Goal: Navigation & Orientation: Find specific page/section

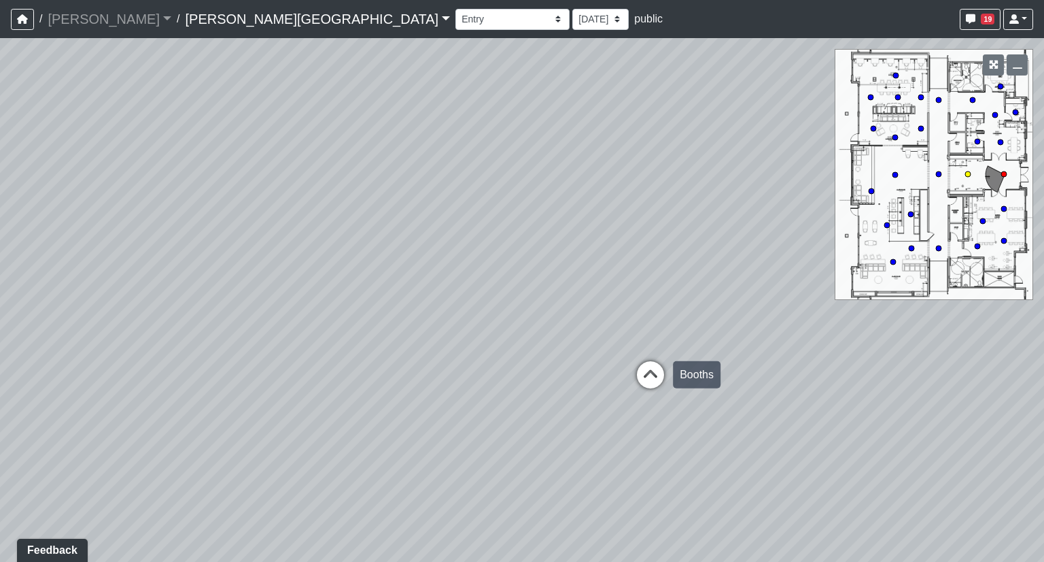
click at [654, 381] on icon at bounding box center [650, 381] width 41 height 41
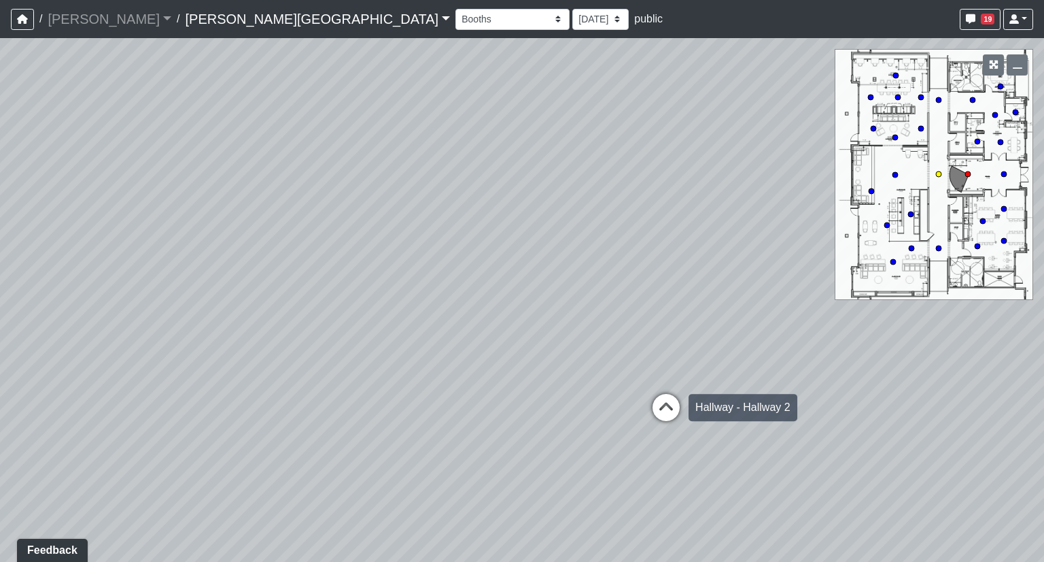
click at [666, 409] on icon at bounding box center [666, 414] width 41 height 41
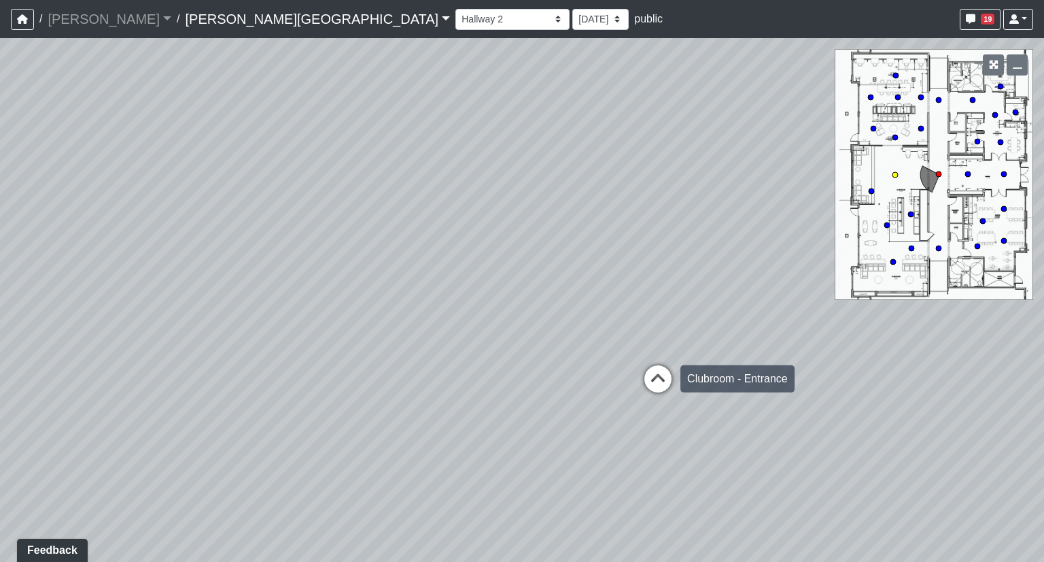
click at [652, 384] on icon at bounding box center [658, 385] width 41 height 41
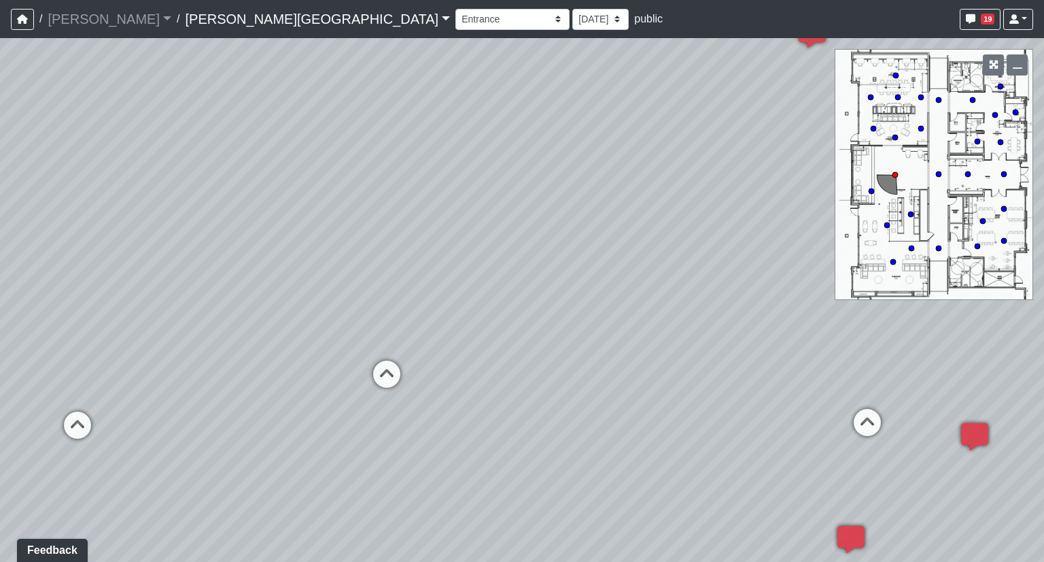
drag, startPoint x: 475, startPoint y: 352, endPoint x: 738, endPoint y: 368, distance: 263.6
click at [738, 368] on div "Loading... Hallway - Hallway 2 Loading... Entry Loading... Clubroom - Entrance …" at bounding box center [522, 300] width 1044 height 524
drag, startPoint x: 229, startPoint y: 375, endPoint x: 563, endPoint y: 334, distance: 336.3
click at [563, 334] on div "Loading... Hallway - Hallway 2 Loading... Entry Loading... Clubroom - Entrance …" at bounding box center [522, 300] width 1044 height 524
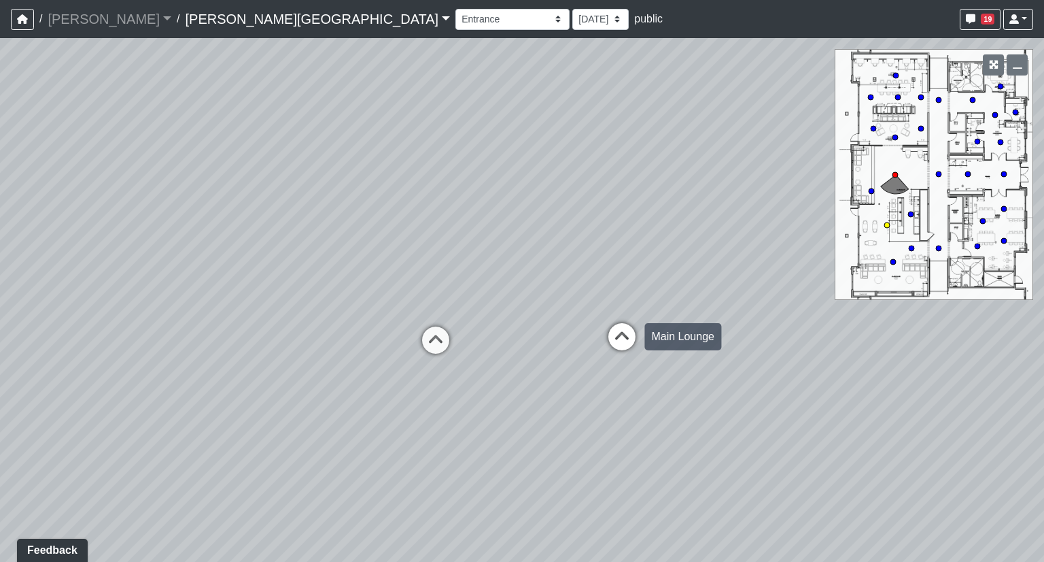
click at [623, 339] on icon at bounding box center [622, 343] width 41 height 41
drag, startPoint x: 374, startPoint y: 326, endPoint x: 821, endPoint y: 268, distance: 451.1
click at [821, 268] on div "Loading... Hallway - Hallway 2 Loading... Entry Loading... Clubroom - Entrance …" at bounding box center [522, 300] width 1044 height 524
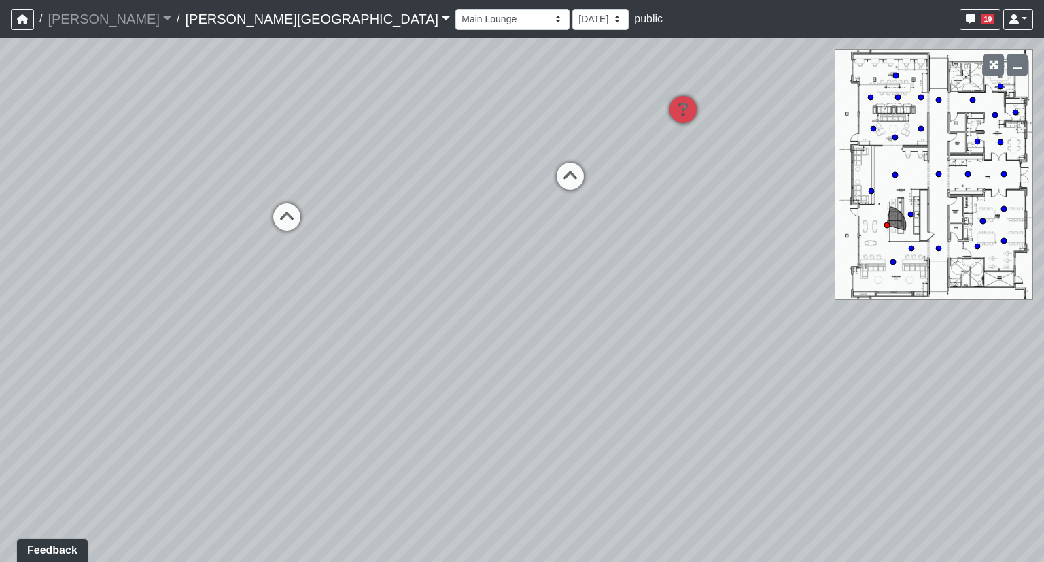
drag, startPoint x: 304, startPoint y: 291, endPoint x: 1044, endPoint y: 197, distance: 745.7
click at [1044, 197] on div "Loading... Hallway - Hallway 2 Loading... Entry Loading... Clubroom - Entrance …" at bounding box center [522, 300] width 1044 height 524
drag, startPoint x: 776, startPoint y: 149, endPoint x: 598, endPoint y: 314, distance: 243.5
click at [598, 314] on div "Loading... Hallway - Hallway 2 Loading... Entry Loading... Clubroom - Entrance …" at bounding box center [522, 300] width 1044 height 524
drag, startPoint x: 712, startPoint y: 229, endPoint x: 152, endPoint y: 255, distance: 560.2
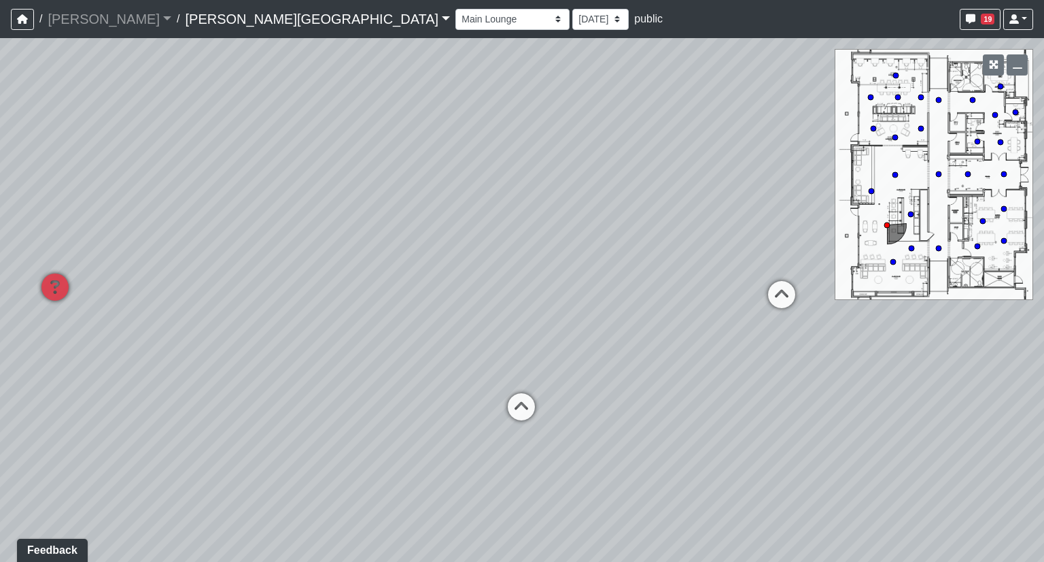
click at [152, 255] on div "Loading... Hallway - Hallway 2 Loading... Entry Loading... Clubroom - Entrance …" at bounding box center [522, 300] width 1044 height 524
drag, startPoint x: 653, startPoint y: 278, endPoint x: 239, endPoint y: 247, distance: 414.6
click at [239, 247] on div "Loading... Hallway - Hallway 2 Loading... Entry Loading... Clubroom - Entrance …" at bounding box center [522, 300] width 1044 height 524
drag, startPoint x: 670, startPoint y: 267, endPoint x: 322, endPoint y: 233, distance: 349.0
click at [322, 233] on div "Loading... Hallway - Hallway 2 Loading... Entry Loading... Clubroom - Entrance …" at bounding box center [522, 300] width 1044 height 524
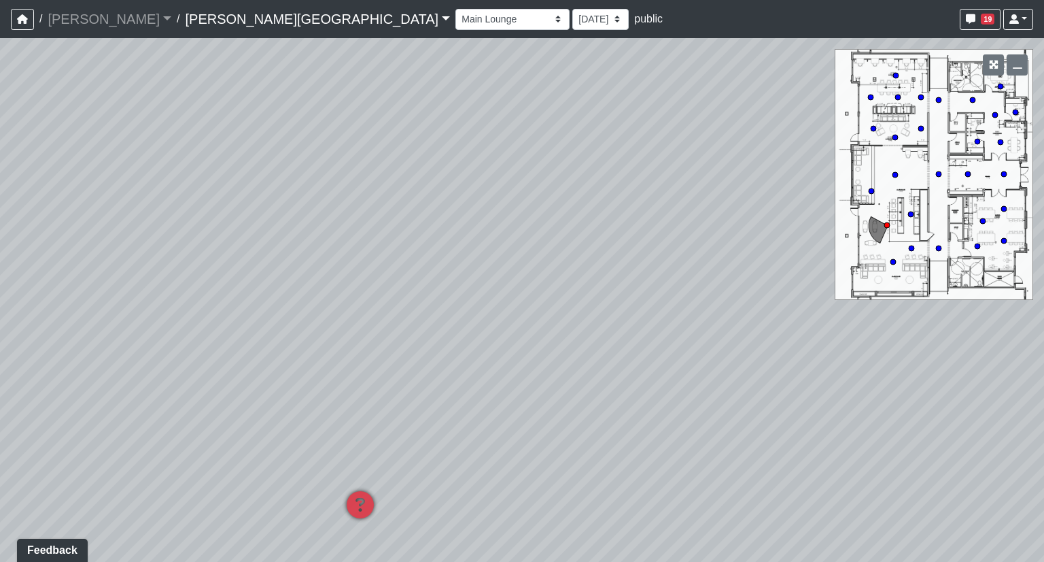
drag, startPoint x: 536, startPoint y: 213, endPoint x: 209, endPoint y: 222, distance: 327.2
click at [209, 222] on div "Loading... Hallway - Hallway 2 Loading... Entry Loading... Clubroom - Entrance …" at bounding box center [522, 300] width 1044 height 524
drag, startPoint x: 236, startPoint y: 305, endPoint x: 642, endPoint y: 283, distance: 406.5
click at [642, 283] on div "Loading... Hallway - Hallway 2 Loading... Entry Loading... Clubroom - Entrance …" at bounding box center [522, 300] width 1044 height 524
drag, startPoint x: 364, startPoint y: 297, endPoint x: 797, endPoint y: 283, distance: 433.3
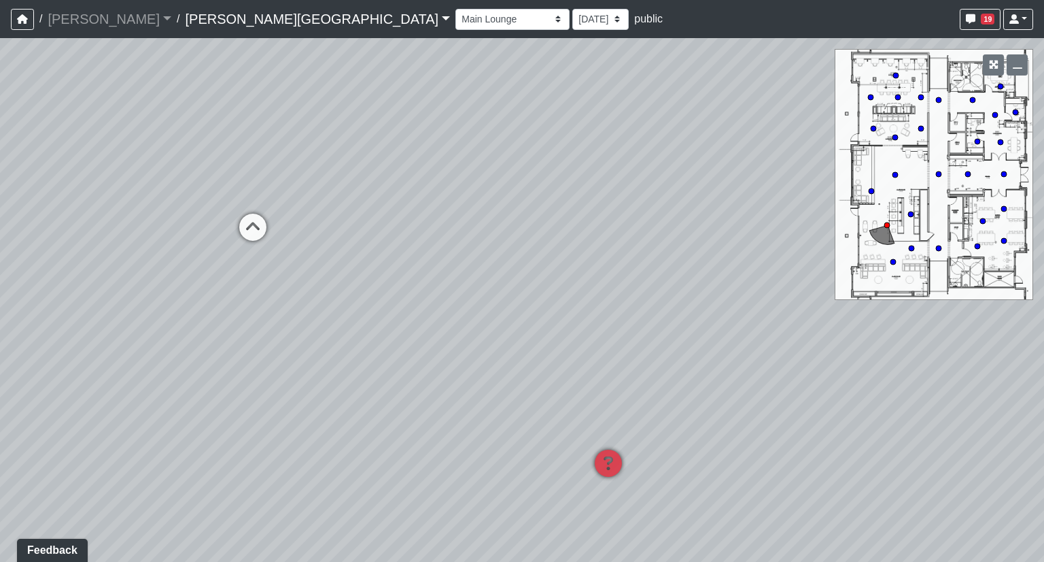
click at [775, 283] on div "Loading... Hallway - Hallway 2 Loading... Entry Loading... Clubroom - Entrance …" at bounding box center [522, 300] width 1044 height 524
drag, startPoint x: 511, startPoint y: 254, endPoint x: 753, endPoint y: 289, distance: 245.3
click at [737, 295] on div "Loading... Hallway - Hallway 2 Loading... Entry Loading... Clubroom - Entrance …" at bounding box center [522, 300] width 1044 height 524
drag, startPoint x: 690, startPoint y: 244, endPoint x: 702, endPoint y: 130, distance: 114.8
click at [702, 130] on div "Loading... Hallway - Hallway 2 Loading... Entry Loading... Clubroom - Entrance …" at bounding box center [522, 300] width 1044 height 524
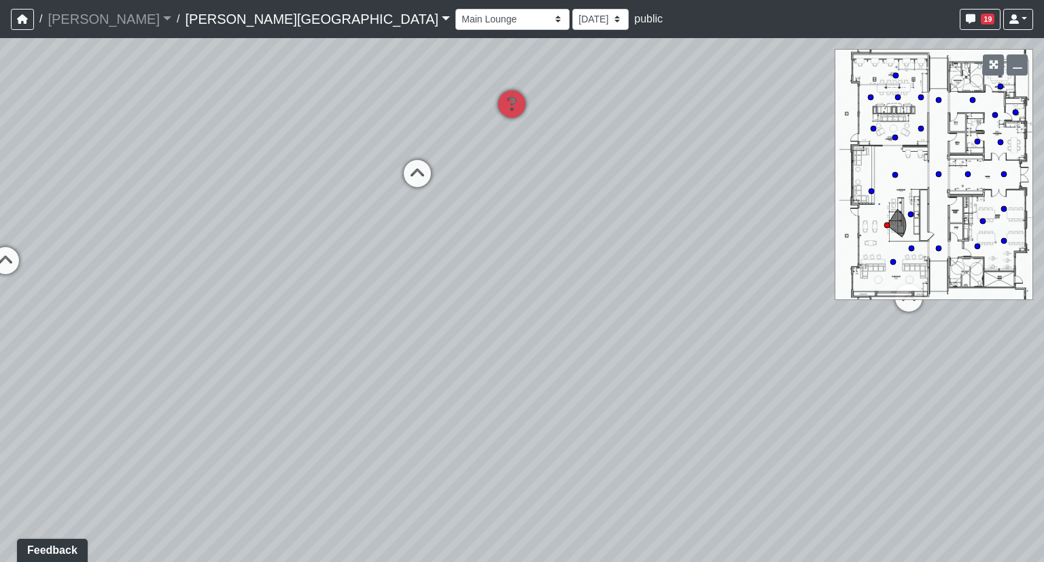
drag, startPoint x: 535, startPoint y: 314, endPoint x: 751, endPoint y: 281, distance: 218.1
click at [751, 281] on div "Loading... Hallway - Hallway 2 Loading... Entry Loading... Clubroom - Entrance …" at bounding box center [522, 300] width 1044 height 524
drag, startPoint x: 756, startPoint y: 166, endPoint x: 640, endPoint y: 329, distance: 200.0
click at [640, 329] on div "Loading... Hallway - Hallway 2 Loading... Entry Loading... Clubroom - Entrance …" at bounding box center [522, 300] width 1044 height 524
drag, startPoint x: 791, startPoint y: 281, endPoint x: 370, endPoint y: 270, distance: 421.7
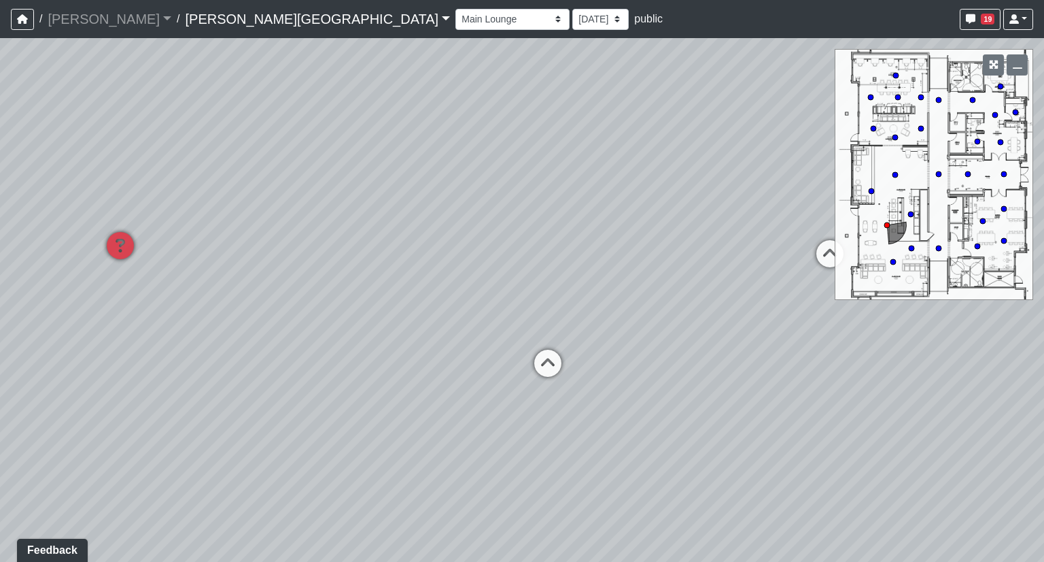
click at [370, 270] on div "Loading... Hallway - Hallway 2 Loading... Entry Loading... Clubroom - Entrance …" at bounding box center [522, 300] width 1044 height 524
drag, startPoint x: 753, startPoint y: 282, endPoint x: 468, endPoint y: 271, distance: 285.8
click at [468, 271] on div "Loading... Hallway - Hallway 2 Loading... Entry Loading... Clubroom - Entrance …" at bounding box center [522, 300] width 1044 height 524
drag, startPoint x: 456, startPoint y: 284, endPoint x: 743, endPoint y: 301, distance: 287.4
click at [742, 301] on div "Loading... Hallway - Hallway 2 Loading... Entry Loading... Clubroom - Entrance …" at bounding box center [522, 300] width 1044 height 524
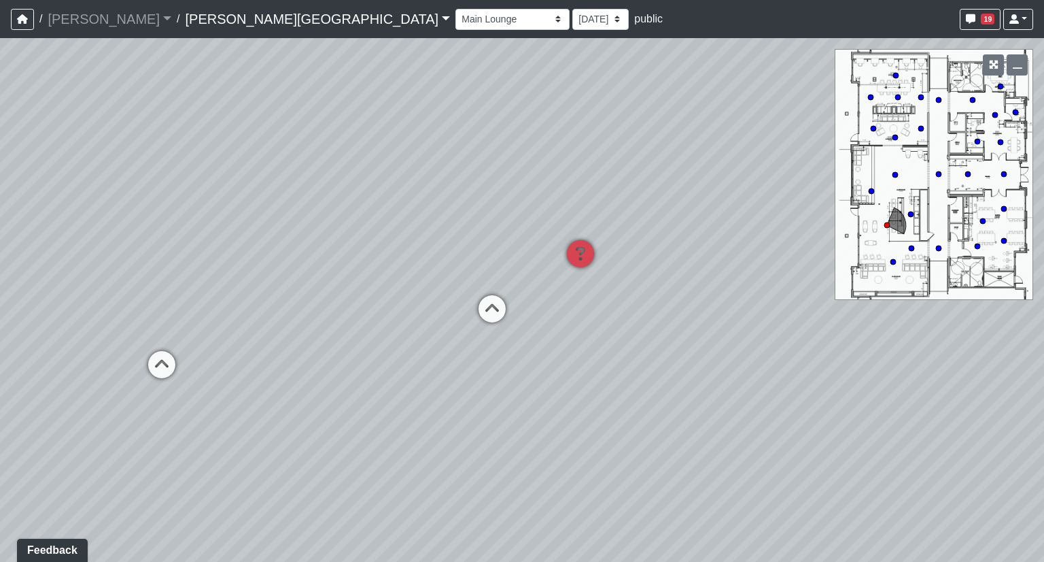
drag, startPoint x: 360, startPoint y: 271, endPoint x: 821, endPoint y: 272, distance: 461.0
click at [821, 272] on div "Loading... Hallway - Hallway 2 Loading... Entry Loading... Clubroom - Entrance …" at bounding box center [522, 300] width 1044 height 524
drag, startPoint x: 504, startPoint y: 262, endPoint x: 607, endPoint y: 240, distance: 105.6
click at [607, 240] on div "Loading... Hallway - Hallway 2 Loading... Entry Loading... Clubroom - Entrance …" at bounding box center [522, 300] width 1044 height 524
drag, startPoint x: 721, startPoint y: 264, endPoint x: 522, endPoint y: 191, distance: 212.1
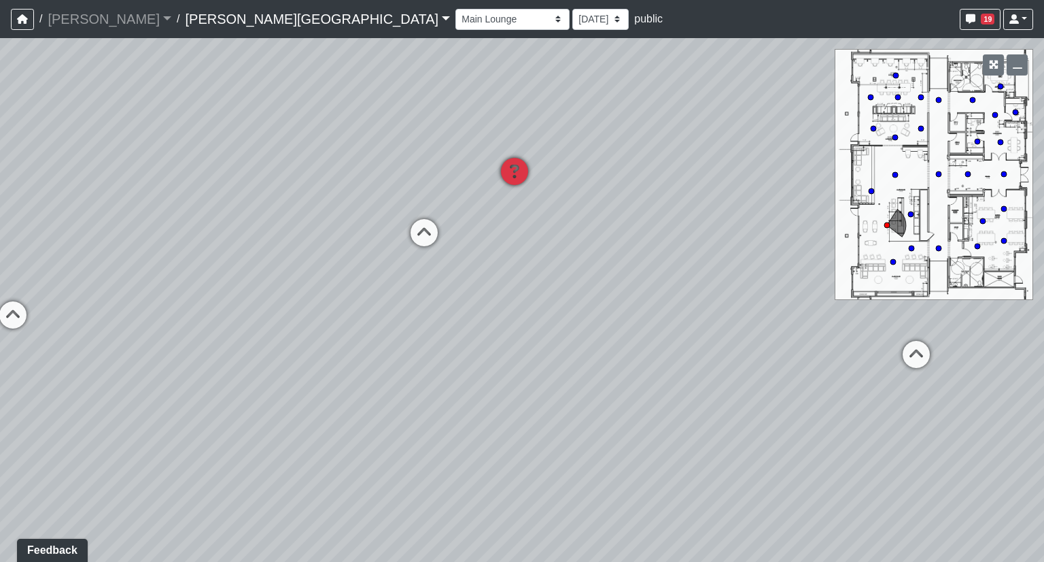
click at [522, 191] on div "Loading... Hallway - Hallway 2 Loading... Entry Loading... Clubroom - Entrance …" at bounding box center [522, 300] width 1044 height 524
drag, startPoint x: 362, startPoint y: 118, endPoint x: 367, endPoint y: 178, distance: 60.1
click at [367, 178] on div "Loading... Hallway - Hallway 2 Loading... Entry Loading... Clubroom - Entrance …" at bounding box center [522, 300] width 1044 height 524
drag, startPoint x: 552, startPoint y: 264, endPoint x: 615, endPoint y: 264, distance: 62.6
click at [615, 264] on div "Loading... Hallway - Hallway 2 Loading... Entry Loading... Clubroom - Entrance …" at bounding box center [522, 300] width 1044 height 524
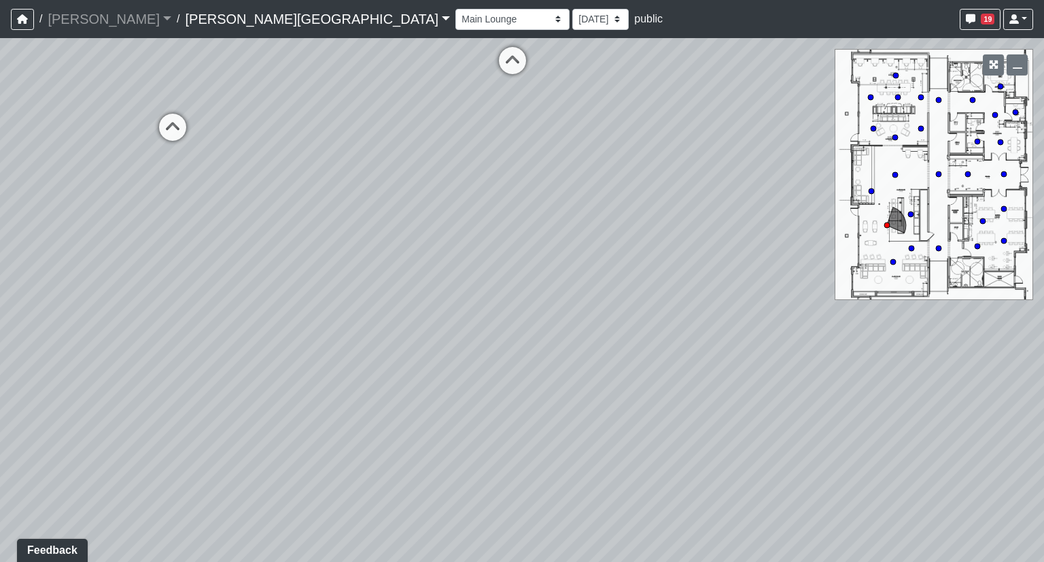
drag, startPoint x: 326, startPoint y: 422, endPoint x: 392, endPoint y: 196, distance: 234.5
click at [392, 196] on div "Loading... Hallway - Hallway 2 Loading... Entry Loading... Clubroom - Entrance …" at bounding box center [522, 300] width 1044 height 524
drag, startPoint x: 456, startPoint y: 357, endPoint x: 348, endPoint y: 451, distance: 143.1
click at [348, 451] on div "Loading... Hallway - Hallway 2 Loading... Entry Loading... Clubroom - Entrance …" at bounding box center [522, 300] width 1044 height 524
drag, startPoint x: 610, startPoint y: 252, endPoint x: 738, endPoint y: 363, distance: 169.7
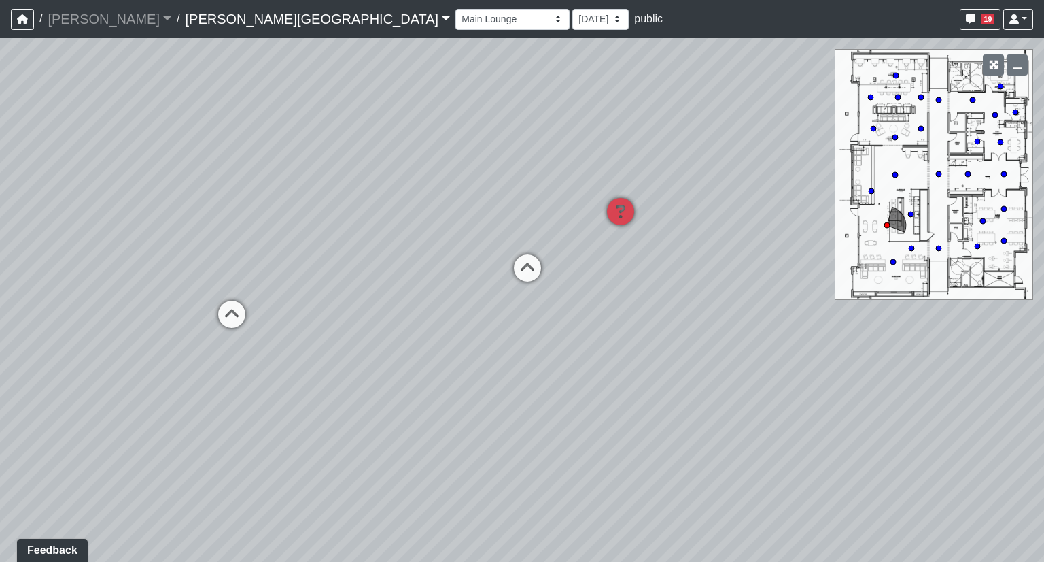
click at [738, 363] on div "Loading... Hallway - Hallway 2 Loading... Entry Loading... Clubroom - Entrance …" at bounding box center [522, 300] width 1044 height 524
drag, startPoint x: 800, startPoint y: 391, endPoint x: 518, endPoint y: 396, distance: 282.2
click at [518, 396] on div "Loading... Hallway - Hallway 2 Loading... Entry Loading... Clubroom - Entrance …" at bounding box center [522, 300] width 1044 height 524
drag, startPoint x: 911, startPoint y: 410, endPoint x: 297, endPoint y: 388, distance: 614.4
click at [297, 388] on div "Loading... Hallway - Hallway 2 Loading... Entry Loading... Clubroom - Entrance …" at bounding box center [522, 300] width 1044 height 524
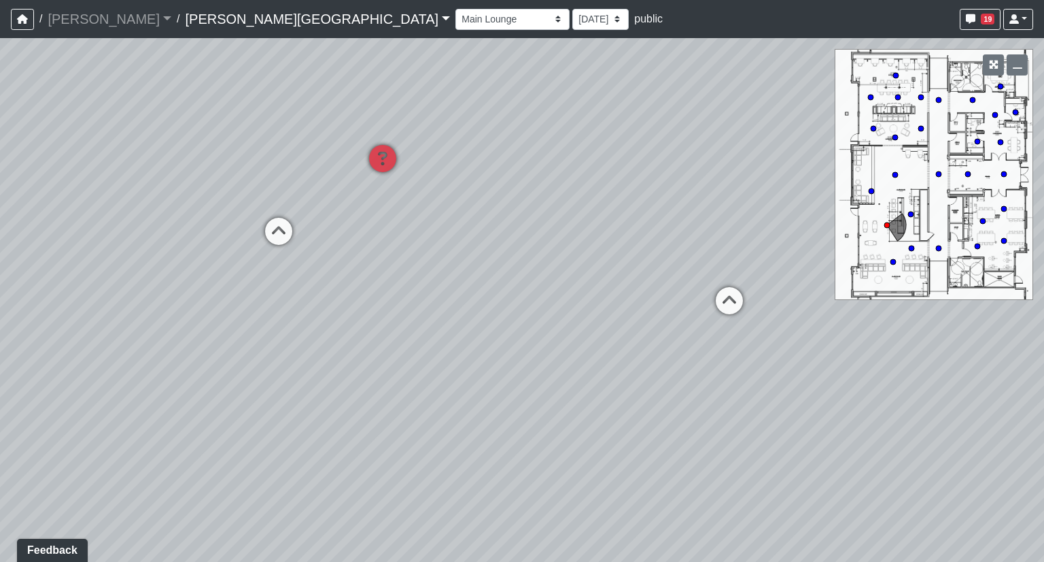
drag, startPoint x: 460, startPoint y: 441, endPoint x: 1022, endPoint y: 398, distance: 563.9
click at [1022, 398] on div "Loading... Hallway - Hallway 2 Loading... Entry Loading... Clubroom - Entrance …" at bounding box center [522, 300] width 1044 height 524
drag, startPoint x: 468, startPoint y: 428, endPoint x: 760, endPoint y: 433, distance: 291.7
click at [760, 433] on div "Loading... Hallway - Hallway 2 Loading... Entry Loading... Clubroom - Entrance …" at bounding box center [522, 300] width 1044 height 524
drag, startPoint x: 785, startPoint y: 330, endPoint x: 688, endPoint y: 402, distance: 121.0
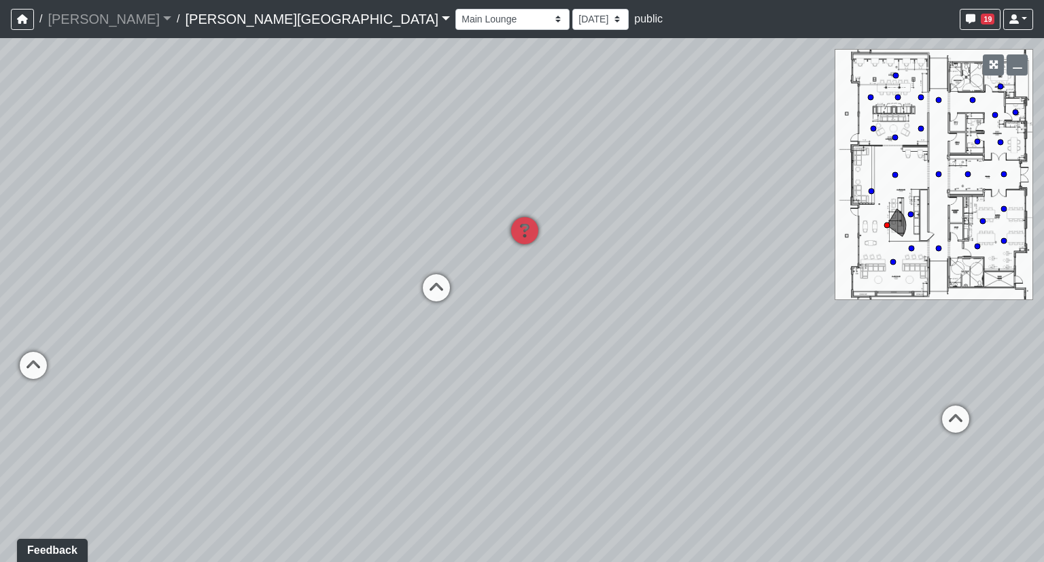
click at [688, 402] on div "Loading... Hallway - Hallway 2 Loading... Entry Loading... Clubroom - Entrance …" at bounding box center [522, 300] width 1044 height 524
drag, startPoint x: 546, startPoint y: 393, endPoint x: 428, endPoint y: 354, distance: 123.8
click at [428, 354] on div "Loading... Hallway - Hallway 2 Loading... Entry Loading... Clubroom - Entrance …" at bounding box center [522, 300] width 1044 height 524
drag, startPoint x: 963, startPoint y: 398, endPoint x: 275, endPoint y: 399, distance: 688.7
click at [275, 399] on div "Loading... Hallway - Hallway 2 Loading... Entry Loading... Clubroom - Entrance …" at bounding box center [522, 300] width 1044 height 524
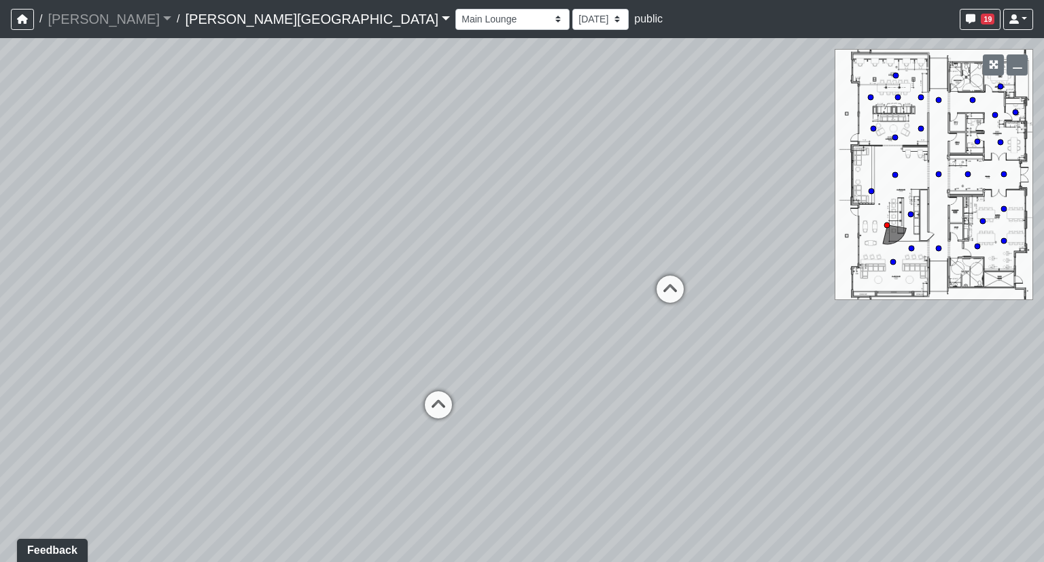
drag, startPoint x: 556, startPoint y: 273, endPoint x: 757, endPoint y: 368, distance: 222.3
click at [757, 368] on div "Loading... Hallway - Hallway 2 Loading... Entry Loading... Clubroom - Entrance …" at bounding box center [522, 300] width 1044 height 524
drag, startPoint x: 578, startPoint y: 391, endPoint x: 961, endPoint y: 381, distance: 383.6
click at [961, 381] on div "Loading... Hallway - Hallway 2 Loading... Entry Loading... Clubroom - Entrance …" at bounding box center [522, 300] width 1044 height 524
drag, startPoint x: 512, startPoint y: 439, endPoint x: 912, endPoint y: 320, distance: 418.0
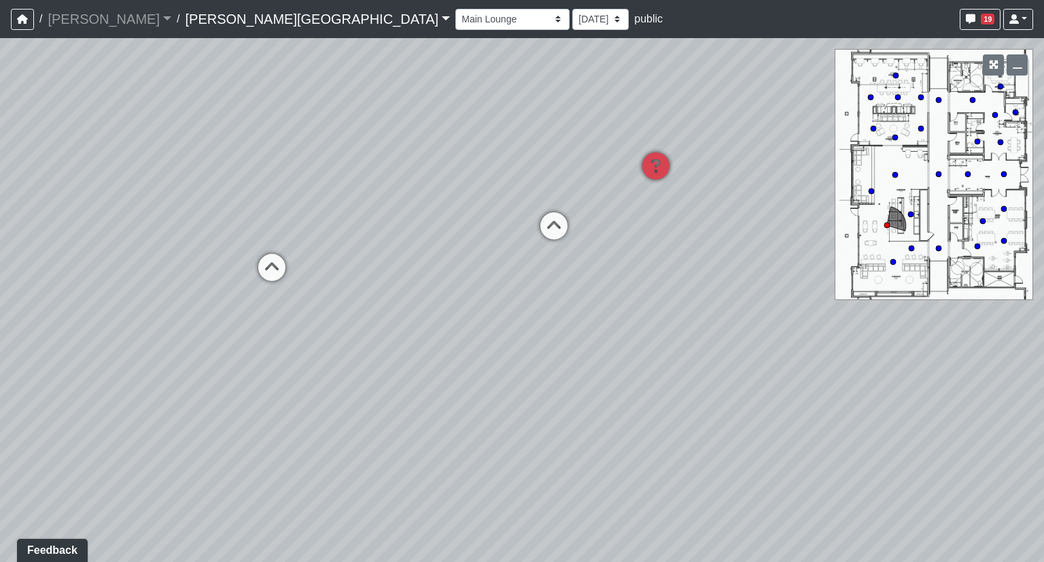
click at [912, 320] on div "Loading... Hallway - Hallway 2 Loading... Entry Loading... Clubroom - Entrance …" at bounding box center [522, 300] width 1044 height 524
drag, startPoint x: 263, startPoint y: 387, endPoint x: 360, endPoint y: 418, distance: 102.1
click at [300, 464] on div "Loading... Hallway - Hallway 2 Loading... Entry Loading... Clubroom - Entrance …" at bounding box center [522, 300] width 1044 height 524
drag, startPoint x: 719, startPoint y: 134, endPoint x: 485, endPoint y: 159, distance: 235.2
click at [485, 159] on div "Loading... Hallway - Hallway 2 Loading... Entry Loading... Clubroom - Entrance …" at bounding box center [522, 300] width 1044 height 524
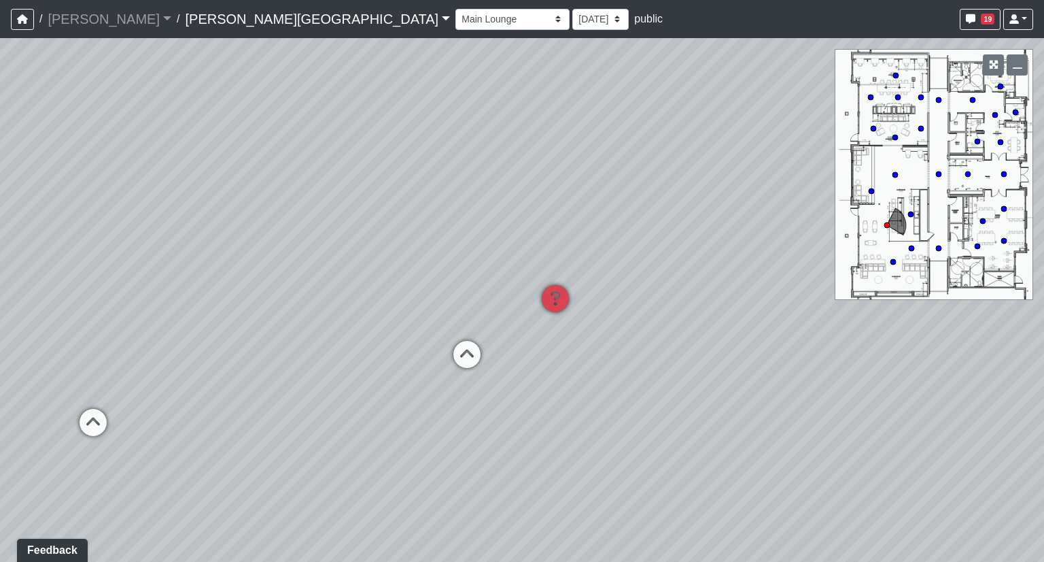
drag, startPoint x: 645, startPoint y: 335, endPoint x: 710, endPoint y: 380, distance: 78.6
click at [710, 380] on div "Loading... Hallway - Hallway 2 Loading... Entry Loading... Clubroom - Entrance …" at bounding box center [522, 300] width 1044 height 524
drag, startPoint x: 677, startPoint y: 460, endPoint x: 656, endPoint y: 275, distance: 186.1
click at [656, 275] on div "Loading... Hallway - Hallway 2 Loading... Entry Loading... Clubroom - Entrance …" at bounding box center [522, 300] width 1044 height 524
drag, startPoint x: 495, startPoint y: 401, endPoint x: 496, endPoint y: 345, distance: 56.4
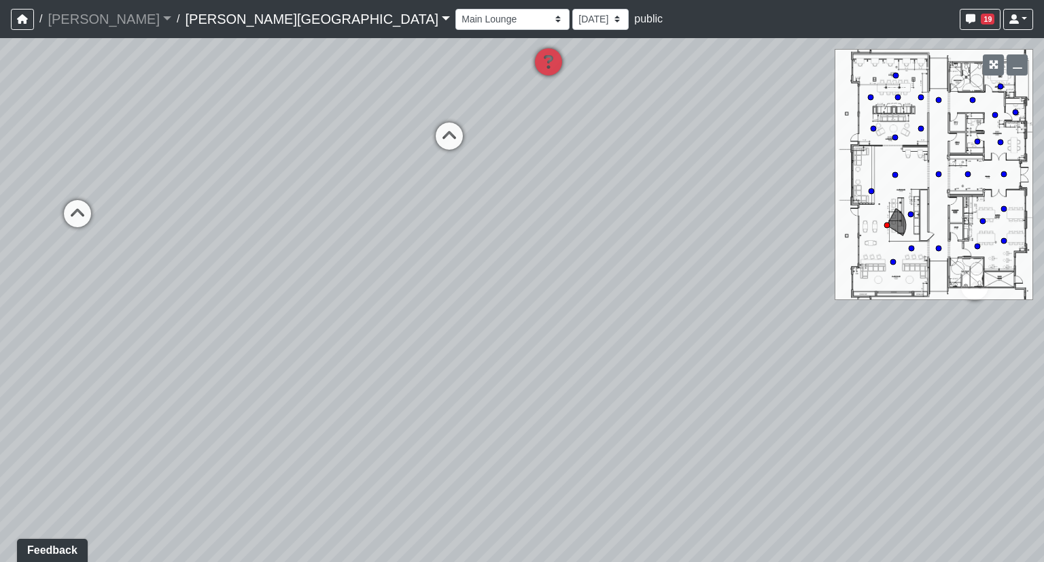
click at [496, 345] on div "Loading... Hallway - Hallway 2 Loading... Entry Loading... Clubroom - Entrance …" at bounding box center [522, 300] width 1044 height 524
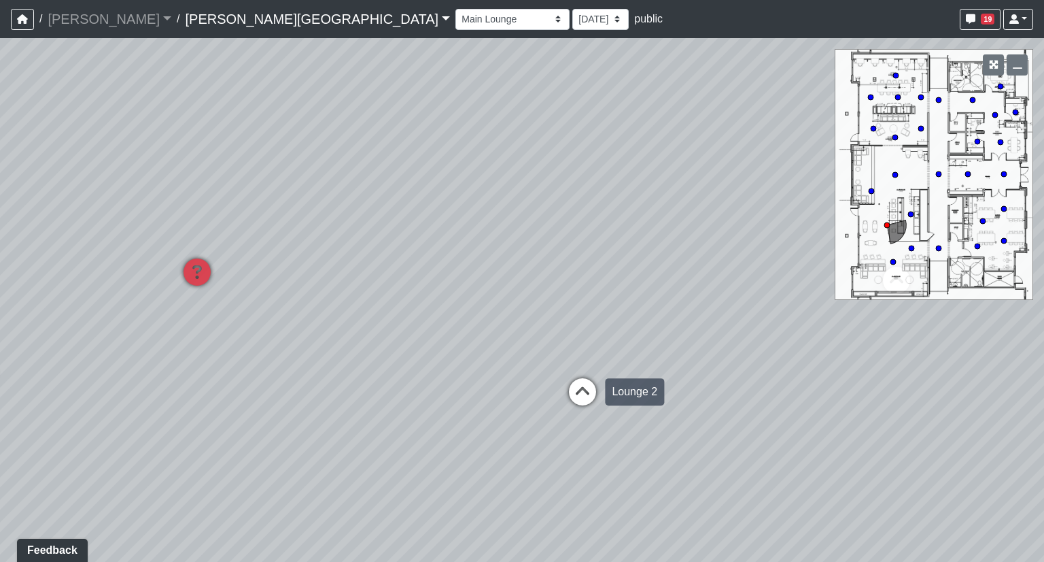
drag, startPoint x: 760, startPoint y: 227, endPoint x: 577, endPoint y: 418, distance: 265.0
click at [326, 442] on div "Loading... Hallway - Hallway 2 Loading... Entry Loading... Clubroom - Entrance …" at bounding box center [522, 300] width 1044 height 524
drag, startPoint x: 799, startPoint y: 368, endPoint x: 458, endPoint y: 393, distance: 341.6
click at [450, 393] on div "Loading... Hallway - Hallway 2 Loading... Entry Loading... Clubroom - Entrance …" at bounding box center [522, 300] width 1044 height 524
drag, startPoint x: 719, startPoint y: 324, endPoint x: 470, endPoint y: 377, distance: 253.8
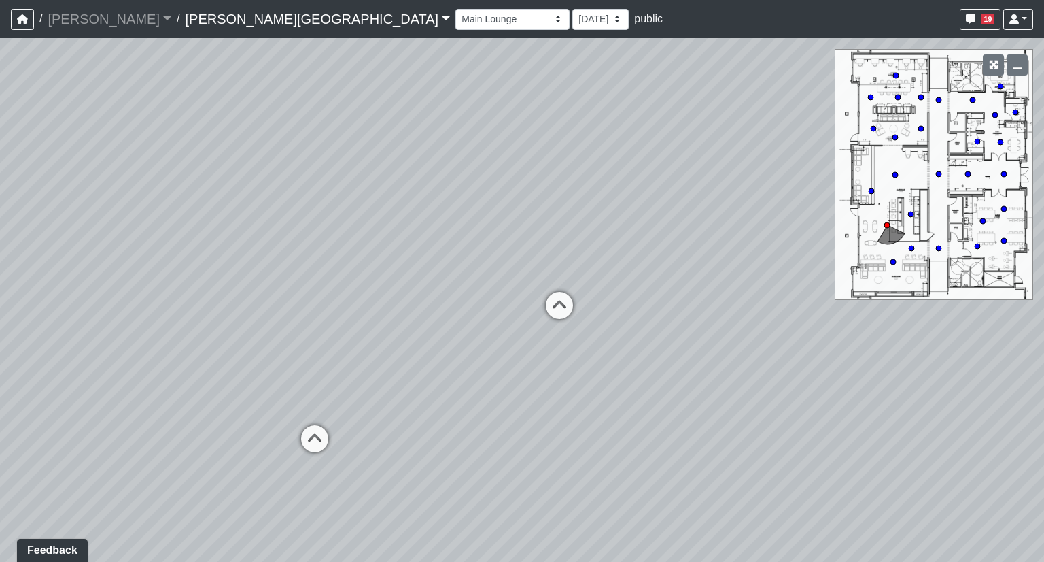
click at [470, 377] on div "Loading... Hallway - Hallway 2 Loading... Entry Loading... Clubroom - Entrance …" at bounding box center [522, 300] width 1044 height 524
drag, startPoint x: 400, startPoint y: 371, endPoint x: 922, endPoint y: 305, distance: 525.6
click at [922, 305] on div "Loading... Hallway - Hallway 2 Loading... Entry Loading... Clubroom - Entrance …" at bounding box center [522, 300] width 1044 height 524
drag, startPoint x: 366, startPoint y: 289, endPoint x: 779, endPoint y: 275, distance: 413.6
click at [778, 275] on div "Loading... Hallway - Hallway 2 Loading... Entry Loading... Clubroom - Entrance …" at bounding box center [522, 300] width 1044 height 524
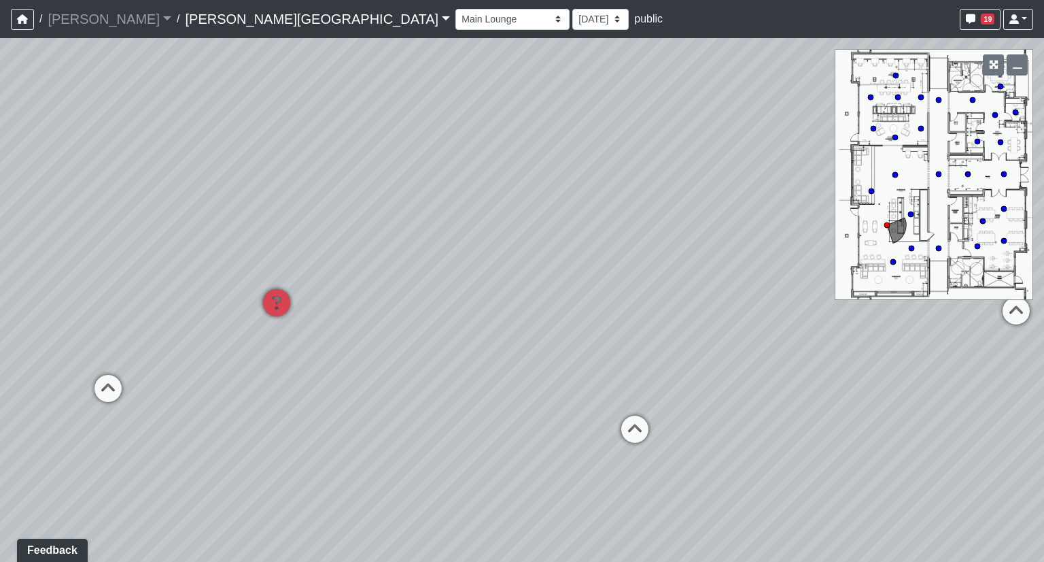
drag, startPoint x: 463, startPoint y: 325, endPoint x: 849, endPoint y: 272, distance: 389.8
click at [849, 273] on div "Loading... Hallway - Hallway 2 Loading... Entry Loading... Clubroom - Entrance …" at bounding box center [522, 300] width 1044 height 524
drag, startPoint x: 547, startPoint y: 325, endPoint x: 764, endPoint y: 308, distance: 217.6
click at [764, 308] on div "Loading... Hallway - Hallway 2 Loading... Entry Loading... Clubroom - Entrance …" at bounding box center [522, 300] width 1044 height 524
drag, startPoint x: 655, startPoint y: 462, endPoint x: 626, endPoint y: 327, distance: 137.8
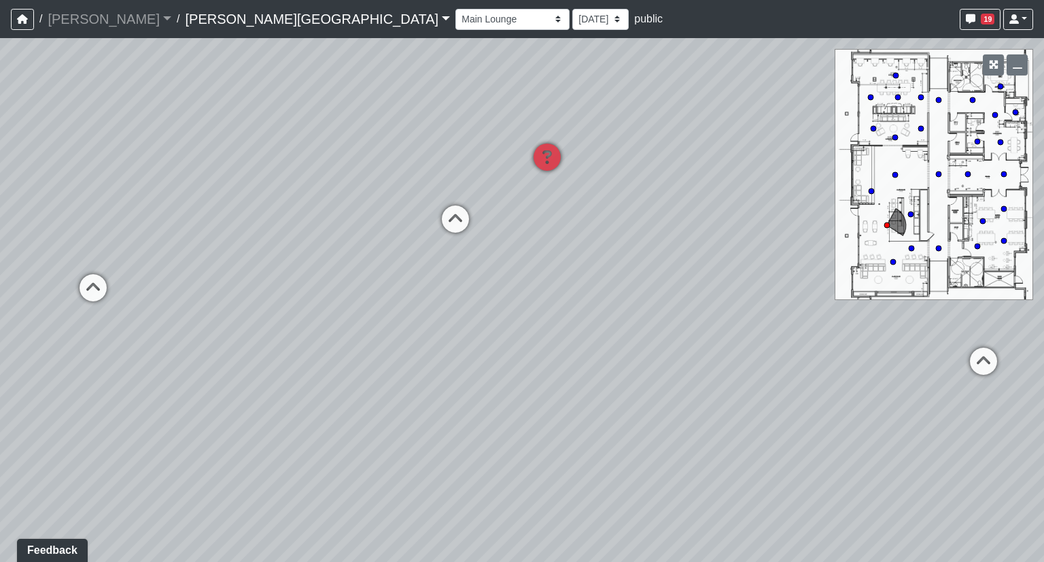
click at [626, 327] on div "Loading... Hallway - Hallway 2 Loading... Entry Loading... Clubroom - Entrance …" at bounding box center [522, 300] width 1044 height 524
drag, startPoint x: 844, startPoint y: 318, endPoint x: 340, endPoint y: 319, distance: 503.8
click at [340, 319] on div "Loading... Hallway - Hallway 2 Loading... Entry Loading... Clubroom - Entrance …" at bounding box center [522, 300] width 1044 height 524
drag, startPoint x: 708, startPoint y: 262, endPoint x: 322, endPoint y: 360, distance: 397.9
click at [254, 381] on div "Loading... Hallway - Hallway 2 Loading... Entry Loading... Clubroom - Entrance …" at bounding box center [522, 300] width 1044 height 524
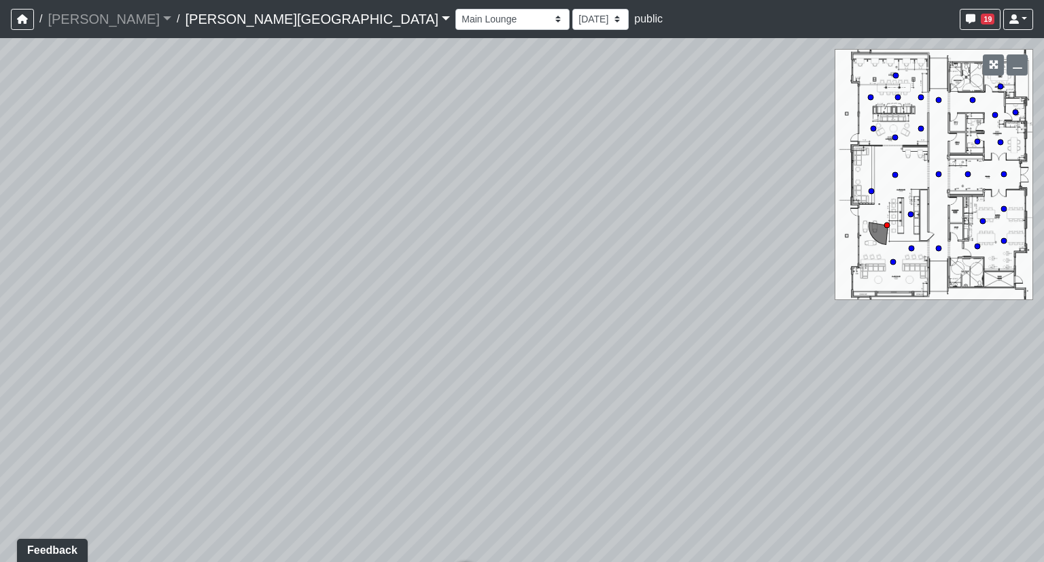
drag, startPoint x: 732, startPoint y: 275, endPoint x: 207, endPoint y: 326, distance: 527.4
click at [182, 326] on div "Loading... Hallway - Hallway 2 Loading... Entry Loading... Clubroom - Entrance …" at bounding box center [522, 300] width 1044 height 524
drag, startPoint x: 749, startPoint y: 266, endPoint x: 209, endPoint y: 289, distance: 539.7
click at [203, 284] on div "Loading... Hallway - Hallway 2 Loading... Entry Loading... Clubroom - Entrance …" at bounding box center [522, 300] width 1044 height 524
drag, startPoint x: 668, startPoint y: 267, endPoint x: 218, endPoint y: 288, distance: 450.6
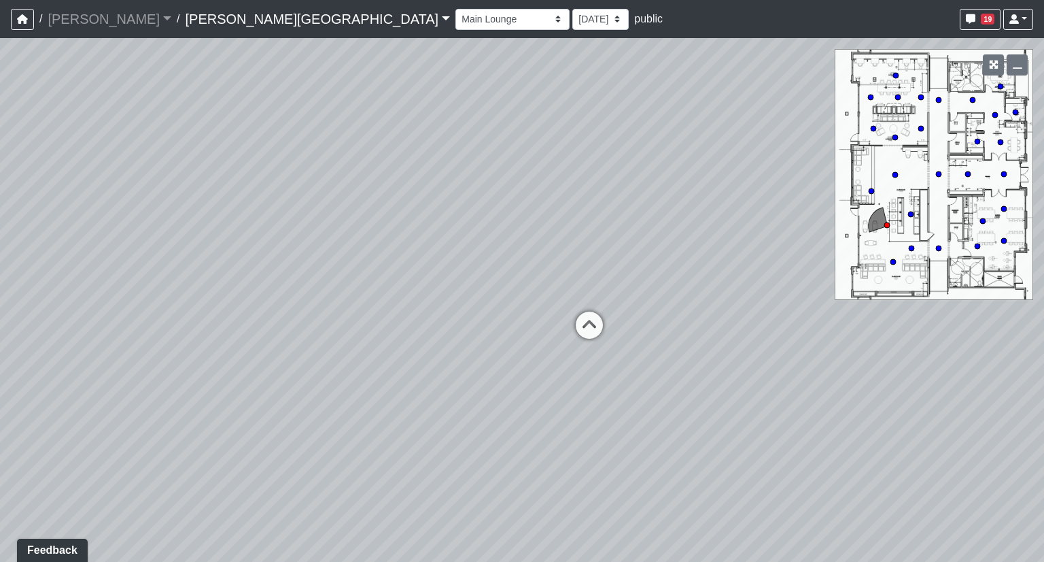
click at [228, 286] on div "Loading... Hallway - Hallway 2 Loading... Entry Loading... Clubroom - Entrance …" at bounding box center [522, 300] width 1044 height 524
drag, startPoint x: 698, startPoint y: 265, endPoint x: 288, endPoint y: 224, distance: 412.1
click at [299, 224] on div "Loading... Hallway - Hallway 2 Loading... Entry Loading... Clubroom - Entrance …" at bounding box center [522, 300] width 1044 height 524
drag, startPoint x: 596, startPoint y: 216, endPoint x: 315, endPoint y: 146, distance: 289.9
click at [315, 145] on div "Loading... Hallway - Hallway 2 Loading... Entry Loading... Clubroom - Entrance …" at bounding box center [522, 300] width 1044 height 524
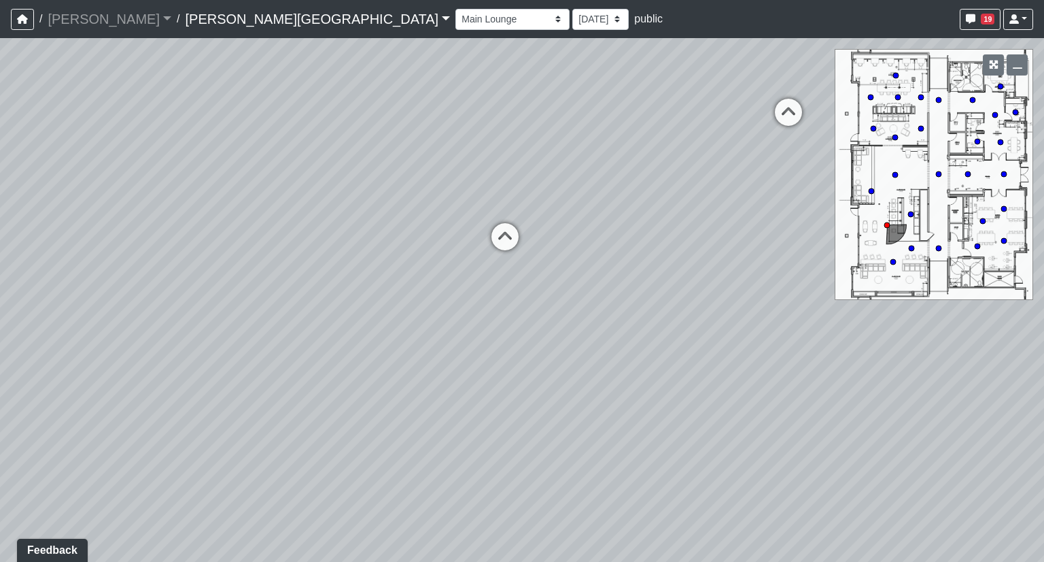
drag, startPoint x: 568, startPoint y: 507, endPoint x: 550, endPoint y: 294, distance: 213.6
click at [550, 294] on div "Loading... Hallway - Hallway 2 Loading... Entry Loading... Clubroom - Entrance …" at bounding box center [522, 300] width 1044 height 524
drag, startPoint x: 547, startPoint y: 308, endPoint x: 732, endPoint y: 398, distance: 206.2
click at [732, 400] on div "Loading... Hallway - Hallway 2 Loading... Entry Loading... Clubroom - Entrance …" at bounding box center [522, 300] width 1044 height 524
click at [621, 324] on icon at bounding box center [624, 332] width 41 height 41
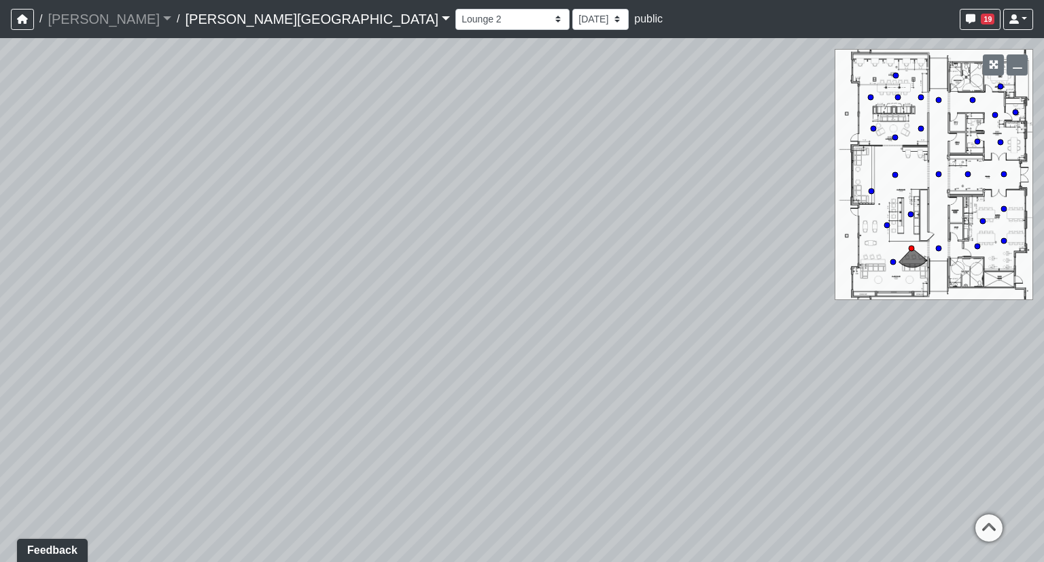
drag, startPoint x: 811, startPoint y: 388, endPoint x: 247, endPoint y: 428, distance: 565.7
click at [247, 428] on div "Loading... Hallway - Hallway 2 Loading... Entry Loading... Clubroom - Entrance …" at bounding box center [522, 300] width 1044 height 524
drag, startPoint x: 536, startPoint y: 351, endPoint x: 259, endPoint y: 377, distance: 277.9
click at [259, 377] on div "Loading... Hallway - Hallway 2 Loading... Entry Loading... Clubroom - Entrance …" at bounding box center [522, 300] width 1044 height 524
drag, startPoint x: 227, startPoint y: 414, endPoint x: 963, endPoint y: 329, distance: 741.2
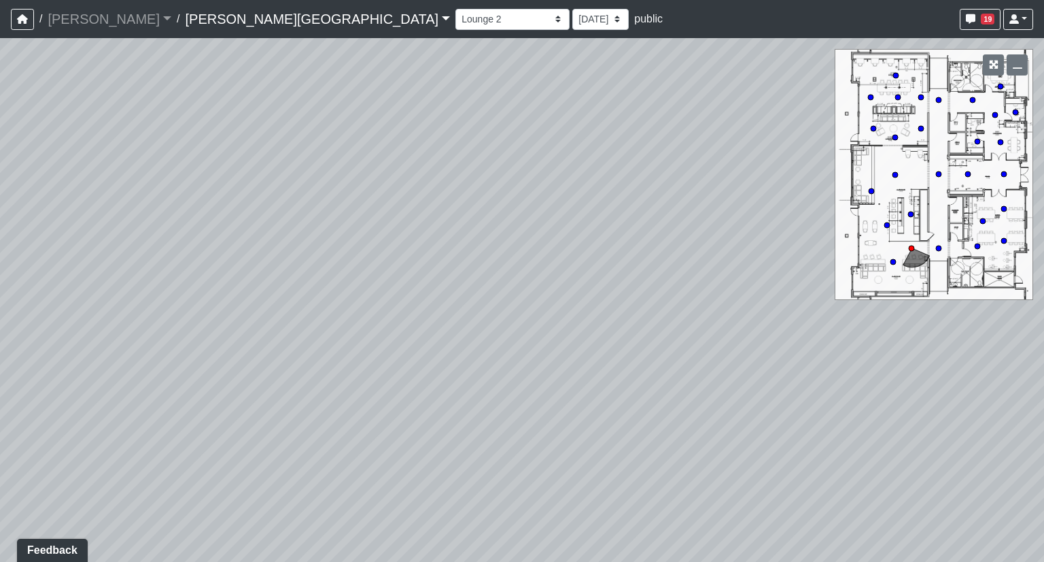
click at [1044, 327] on div "Loading... Hallway - Hallway 2 Loading... Entry Loading... Clubroom - Entrance …" at bounding box center [522, 300] width 1044 height 524
click at [353, 341] on icon at bounding box center [352, 344] width 41 height 41
drag, startPoint x: 323, startPoint y: 325, endPoint x: 630, endPoint y: 319, distance: 307.4
click at [630, 319] on div "Loading... Hallway - Hallway 2 Loading... Entry Loading... Clubroom - Entrance …" at bounding box center [522, 300] width 1044 height 524
drag, startPoint x: 426, startPoint y: 325, endPoint x: 846, endPoint y: 264, distance: 424.6
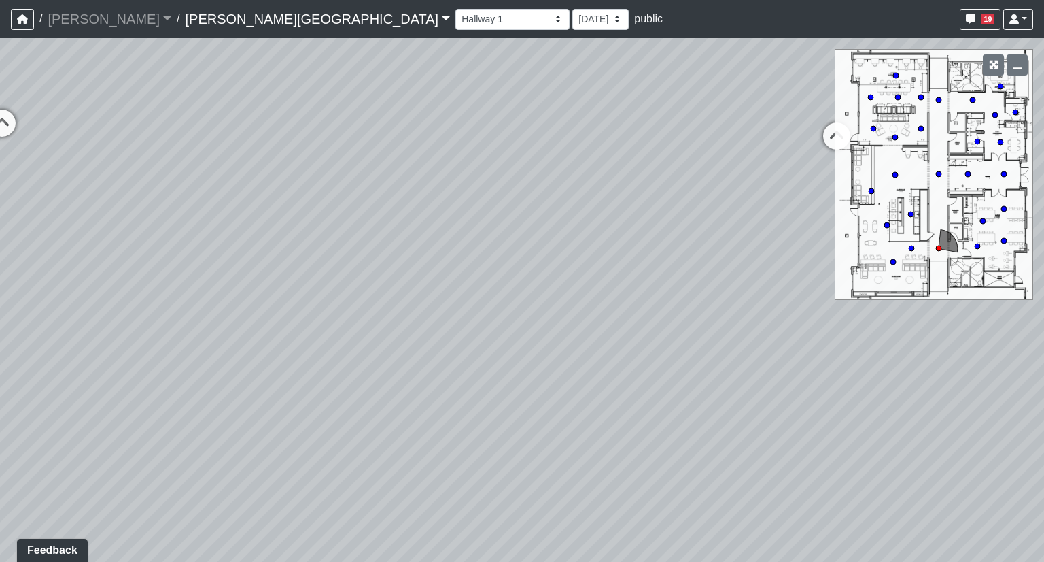
click at [865, 259] on div "Loading... Hallway - Hallway 2 Loading... Entry Loading... Clubroom - Entrance …" at bounding box center [522, 300] width 1044 height 524
drag, startPoint x: 381, startPoint y: 405, endPoint x: 513, endPoint y: 534, distance: 185.1
click at [517, 545] on div "Loading... Hallway - Hallway 2 Loading... Entry Loading... Clubroom - Entrance …" at bounding box center [522, 300] width 1044 height 524
click at [507, 208] on icon at bounding box center [511, 214] width 41 height 41
drag, startPoint x: 795, startPoint y: 364, endPoint x: 138, endPoint y: 371, distance: 657.5
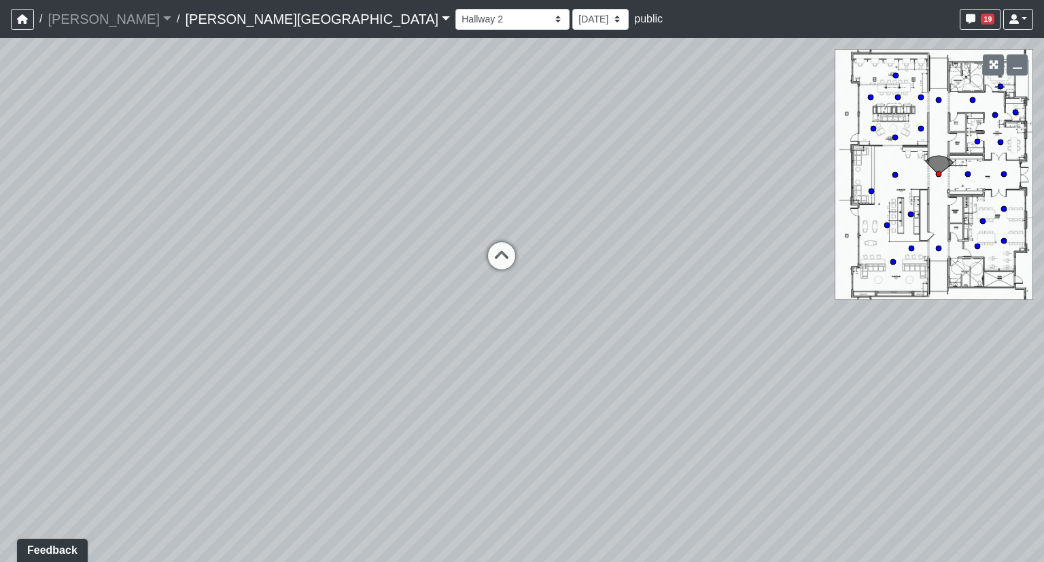
click at [138, 371] on div "Loading... Hallway - Hallway 2 Loading... Entry Loading... Clubroom - Entrance …" at bounding box center [522, 300] width 1044 height 524
drag, startPoint x: 413, startPoint y: 332, endPoint x: 479, endPoint y: 339, distance: 67.0
click at [481, 330] on div "Loading... Hallway - Hallway 2 Loading... Entry Loading... Clubroom - Entrance …" at bounding box center [522, 300] width 1044 height 524
click at [470, 360] on icon at bounding box center [469, 365] width 41 height 41
drag, startPoint x: 461, startPoint y: 314, endPoint x: 533, endPoint y: 259, distance: 90.7
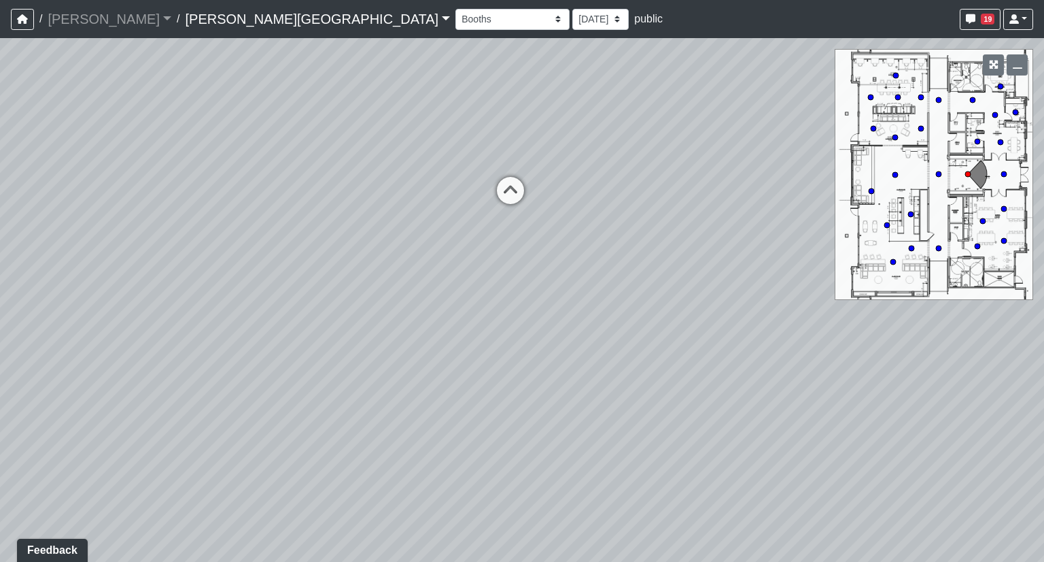
click at [533, 259] on div "Loading... Hallway - Hallway 2 Loading... Entry Loading... Clubroom - Entrance …" at bounding box center [522, 300] width 1044 height 524
drag, startPoint x: 582, startPoint y: 468, endPoint x: 583, endPoint y: 527, distance: 59.2
click at [583, 527] on div "Loading... Hallway - Hallway 2 Loading... Entry Loading... Clubroom - Entrance …" at bounding box center [522, 300] width 1044 height 524
click at [456, 25] on select "Booths 1 Booths 2 Entry Lounge 1 Lounge 2 Lounge 3 Windows Bar Entrance Lounge …" at bounding box center [513, 19] width 114 height 21
click at [514, 14] on div "Booths 1 Booths 2 Entry Lounge 1 Lounge 2 Lounge 3 Windows Bar Entrance Lounge …" at bounding box center [745, 19] width 578 height 27
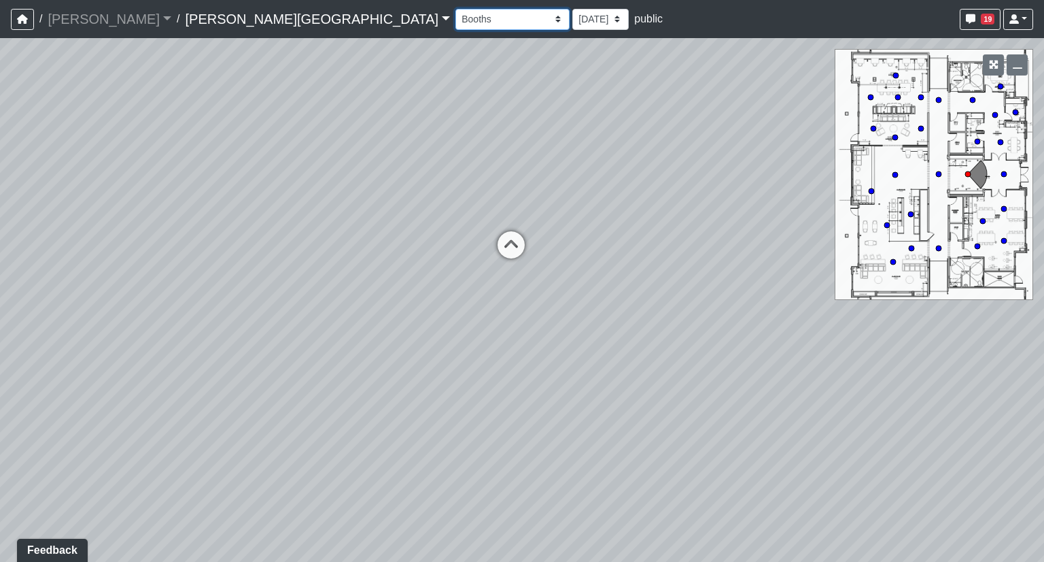
click at [456, 20] on select "Booths 1 Booths 2 Entry Lounge 1 Lounge 2 Lounge 3 Windows Bar Entrance Lounge …" at bounding box center [513, 19] width 114 height 21
click at [569, 22] on div "Booths 1 Booths 2 Entry Lounge 1 Lounge 2 Lounge 3 Windows Bar Entrance Lounge …" at bounding box center [745, 19] width 578 height 27
drag, startPoint x: 571, startPoint y: 447, endPoint x: 543, endPoint y: 104, distance: 343.8
click at [543, 104] on div "Loading... Hallway - Hallway 2 Loading... Entry Loading... Clubroom - Entrance …" at bounding box center [522, 300] width 1044 height 524
drag, startPoint x: 555, startPoint y: 345, endPoint x: 628, endPoint y: 591, distance: 255.8
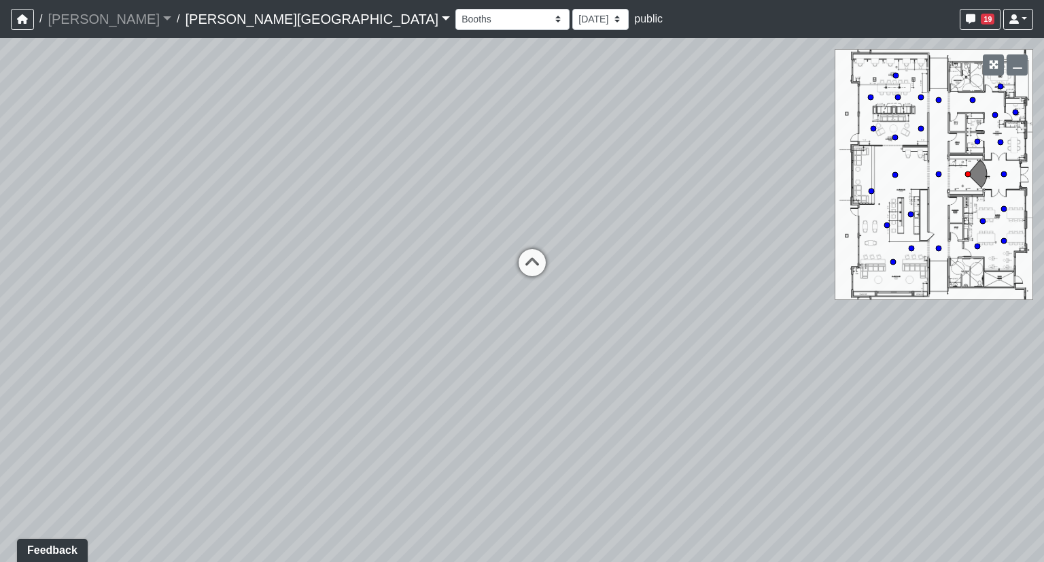
click at [628, 561] on html "/ [PERSON_NAME] Loading... / [PERSON_NAME][GEOGRAPHIC_DATA][PERSON_NAME] Loadin…" at bounding box center [522, 281] width 1044 height 562
drag, startPoint x: 502, startPoint y: 362, endPoint x: 735, endPoint y: 364, distance: 233.2
click at [735, 364] on div "Loading... Hallway - Hallway 2 Loading... Entry Loading... Clubroom - Entrance …" at bounding box center [522, 300] width 1044 height 524
drag, startPoint x: 371, startPoint y: 450, endPoint x: 814, endPoint y: 352, distance: 454.1
click at [814, 352] on div "Loading... Hallway - Hallway 2 Loading... Entry Loading... Clubroom - Entrance …" at bounding box center [522, 300] width 1044 height 524
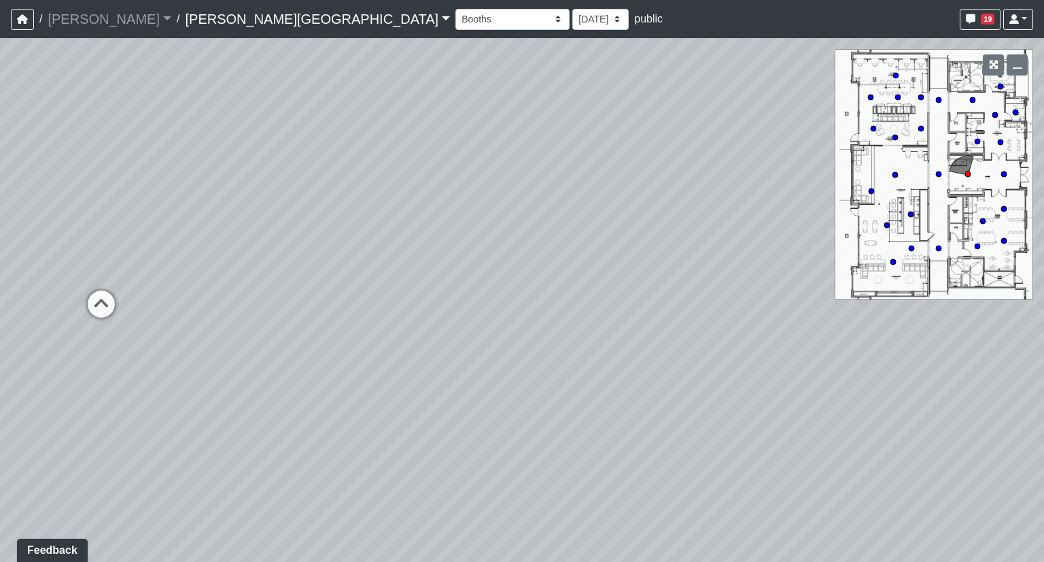
drag, startPoint x: 282, startPoint y: 386, endPoint x: 702, endPoint y: 322, distance: 424.4
click at [702, 322] on div "Loading... Hallway - Hallway 2 Loading... Entry Loading... Clubroom - Entrance …" at bounding box center [522, 300] width 1044 height 524
drag, startPoint x: 370, startPoint y: 355, endPoint x: 857, endPoint y: 309, distance: 488.9
click at [857, 309] on div "Loading... Hallway - Hallway 2 Loading... Entry Loading... Clubroom - Entrance …" at bounding box center [522, 300] width 1044 height 524
drag, startPoint x: 496, startPoint y: 393, endPoint x: 506, endPoint y: 90, distance: 302.7
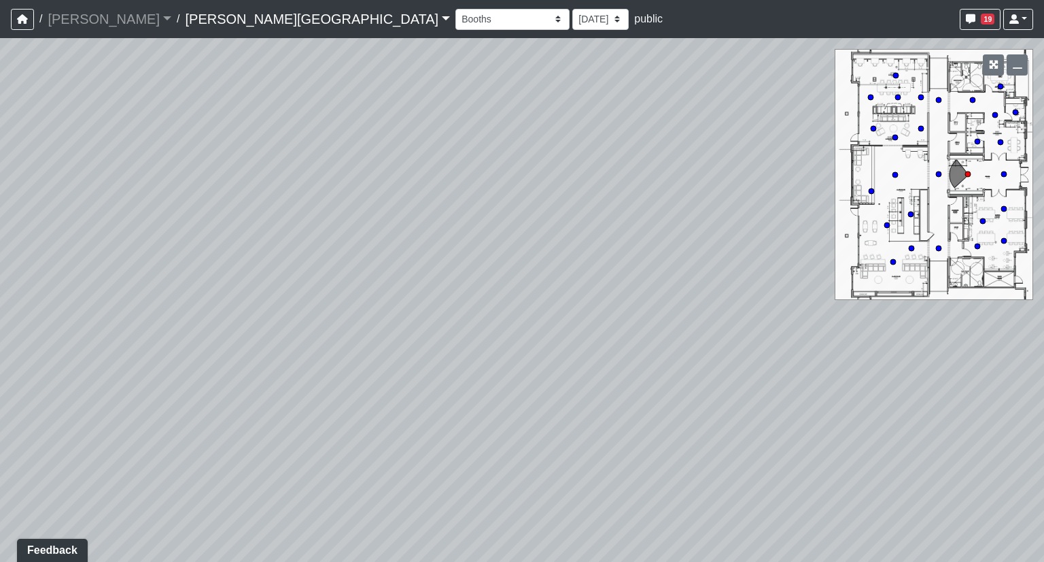
click at [506, 90] on div "Loading... Hallway - Hallway 2 Loading... Entry Loading... Clubroom - Entrance …" at bounding box center [522, 300] width 1044 height 524
drag, startPoint x: 470, startPoint y: 173, endPoint x: 519, endPoint y: 88, distance: 98.7
click at [519, 88] on div "Loading... Hallway - Hallway 2 Loading... Entry Loading... Clubroom - Entrance …" at bounding box center [522, 300] width 1044 height 524
drag, startPoint x: 590, startPoint y: 118, endPoint x: 577, endPoint y: 271, distance: 154.2
click at [606, 475] on div "Loading... Hallway - Hallway 2 Loading... Entry Loading... Clubroom - Entrance …" at bounding box center [522, 300] width 1044 height 524
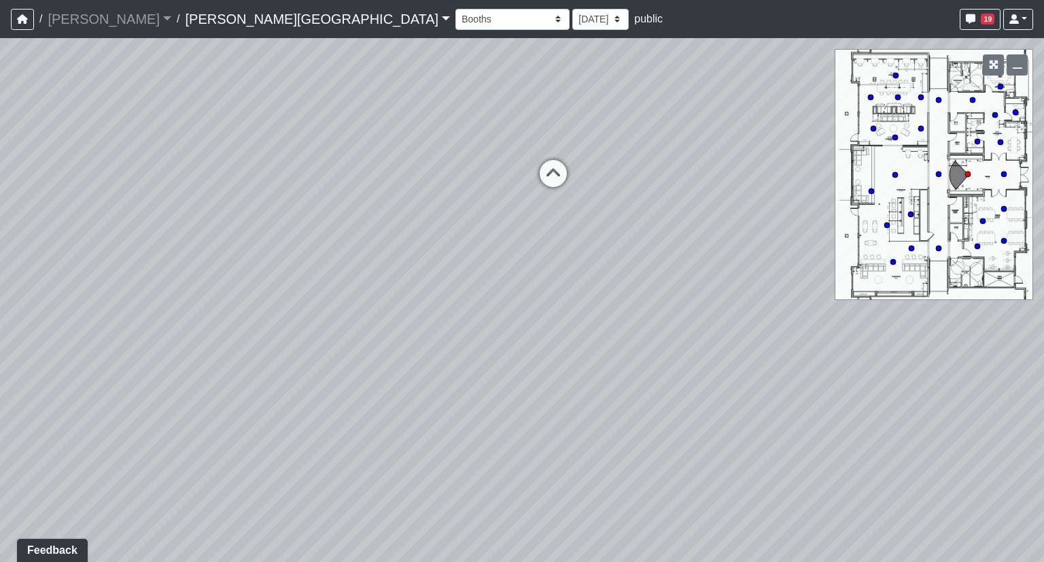
drag, startPoint x: 570, startPoint y: 196, endPoint x: 542, endPoint y: 454, distance: 259.2
click at [542, 454] on div "Loading... Hallway - Hallway 2 Loading... Entry Loading... Clubroom - Entrance …" at bounding box center [522, 300] width 1044 height 524
drag, startPoint x: 664, startPoint y: 301, endPoint x: 638, endPoint y: 491, distance: 192.1
click at [638, 494] on div "Loading... Hallway - Hallway 2 Loading... Entry Loading... Clubroom - Entrance …" at bounding box center [522, 300] width 1044 height 524
click at [526, 341] on icon at bounding box center [534, 348] width 41 height 41
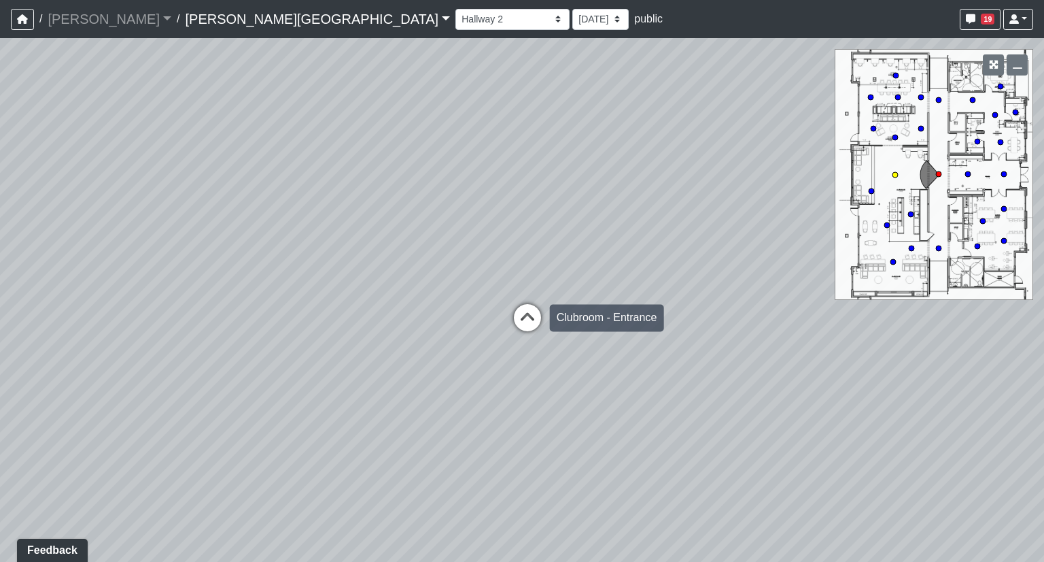
click at [529, 320] on icon at bounding box center [527, 324] width 41 height 41
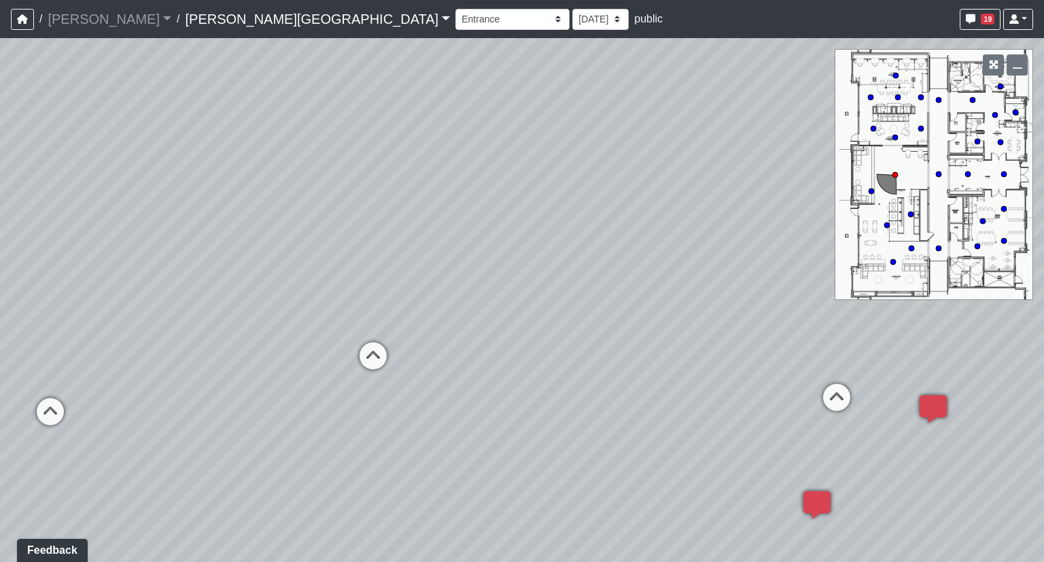
drag, startPoint x: 341, startPoint y: 349, endPoint x: 785, endPoint y: 437, distance: 452.0
click at [785, 437] on div "Loading... Hallway - Hallway 2 Loading... Entry Loading... Clubroom - Entrance …" at bounding box center [522, 300] width 1044 height 524
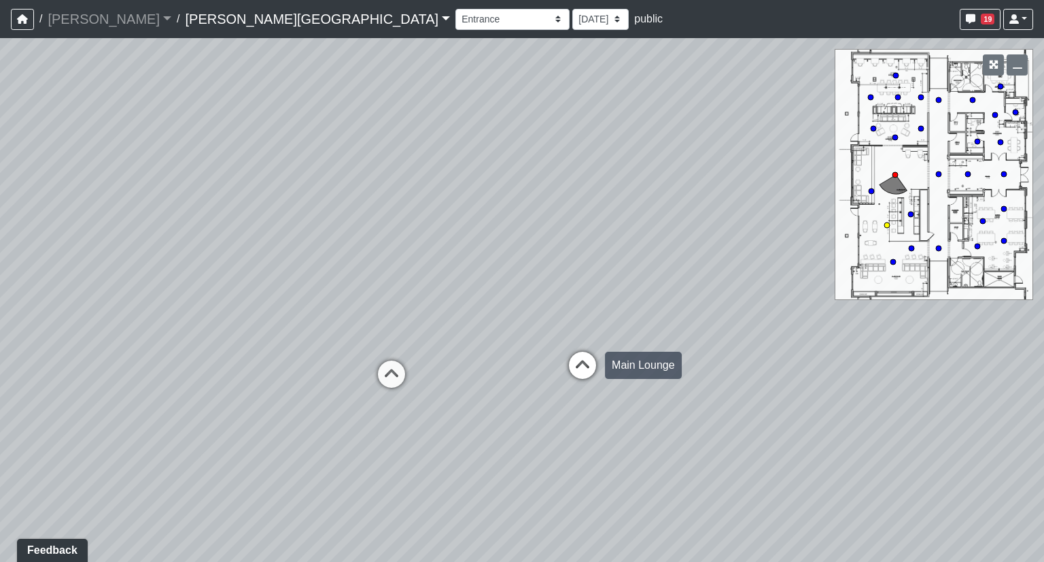
drag, startPoint x: 339, startPoint y: 382, endPoint x: 761, endPoint y: 336, distance: 425.4
click at [761, 336] on div "Loading... Hallway - Hallway 2 Loading... Entry Loading... Clubroom - Entrance …" at bounding box center [522, 300] width 1044 height 524
drag, startPoint x: 455, startPoint y: 364, endPoint x: 1025, endPoint y: 277, distance: 577.0
click at [1025, 277] on div "Loading... Hallway - Hallway 2 Loading... Entry Loading... Clubroom - Entrance …" at bounding box center [522, 300] width 1044 height 524
drag, startPoint x: 443, startPoint y: 346, endPoint x: 696, endPoint y: 330, distance: 254.1
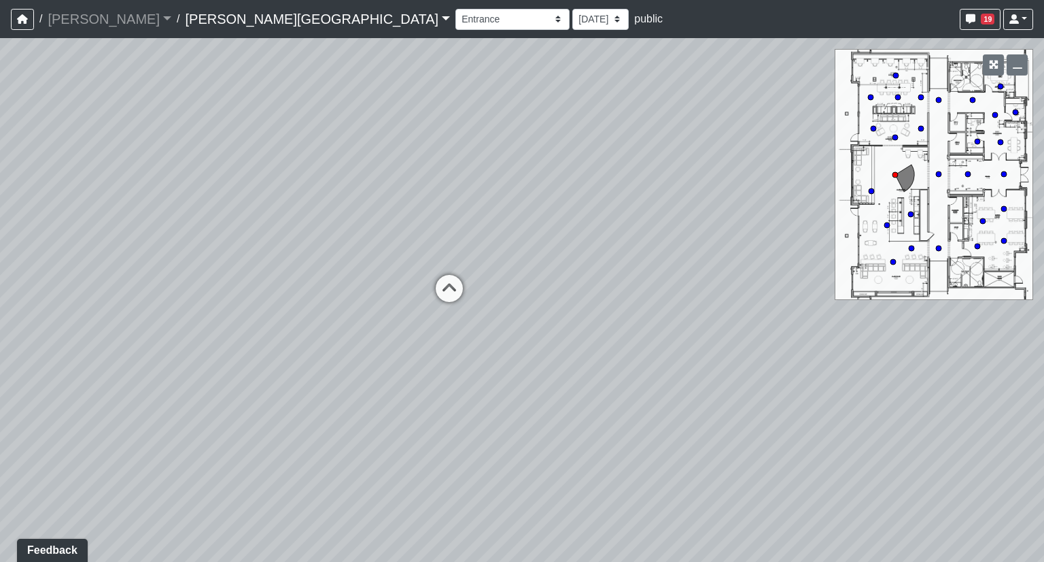
click at [696, 330] on div "Loading... Hallway - Hallway 2 Loading... Entry Loading... Clubroom - Entrance …" at bounding box center [522, 300] width 1044 height 524
drag, startPoint x: 463, startPoint y: 327, endPoint x: 1014, endPoint y: 392, distance: 555.2
click at [1014, 392] on div "Loading... Hallway - Hallway 2 Loading... Entry Loading... Clubroom - Entrance …" at bounding box center [522, 300] width 1044 height 524
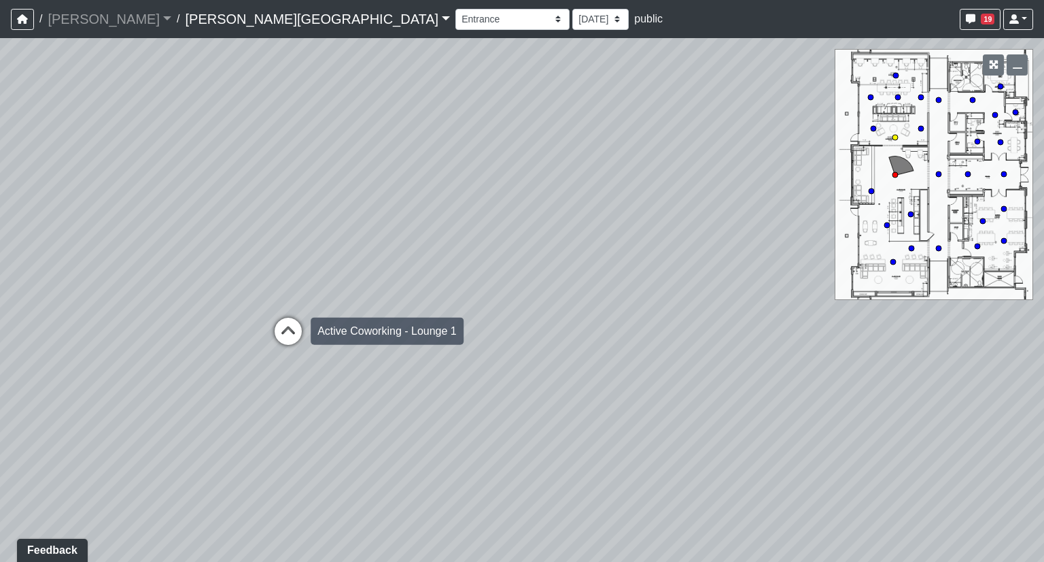
click at [285, 332] on icon at bounding box center [288, 338] width 41 height 41
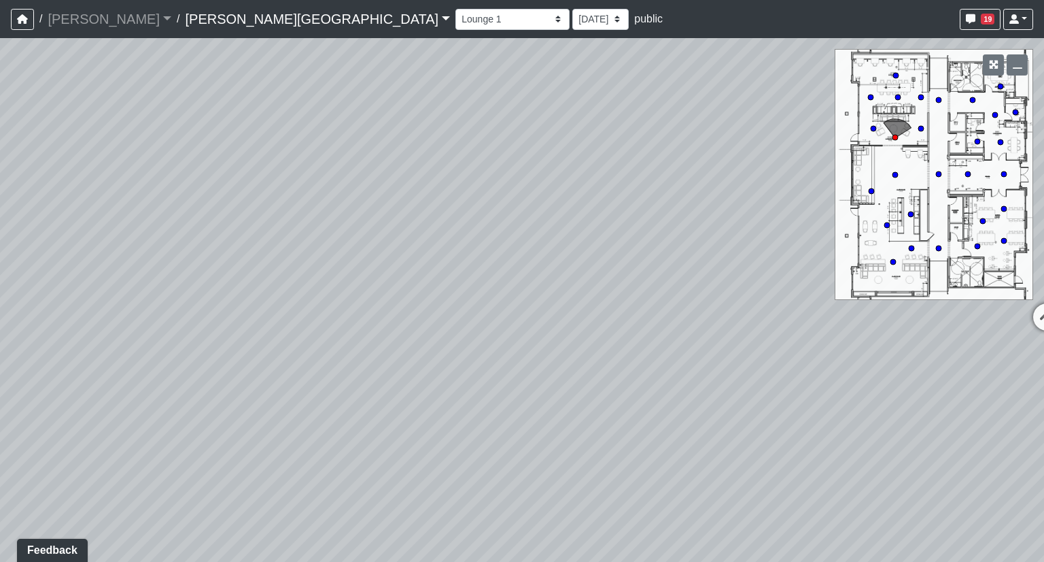
drag, startPoint x: 322, startPoint y: 255, endPoint x: 464, endPoint y: 350, distance: 170.5
click at [492, 347] on div "Loading... Hallway - Hallway 2 Loading... Entry Loading... Clubroom - Entrance …" at bounding box center [522, 300] width 1044 height 524
drag, startPoint x: 436, startPoint y: 296, endPoint x: 587, endPoint y: 275, distance: 152.3
click at [587, 275] on div "Loading... Hallway - Hallway 2 Loading... Entry Loading... Clubroom - Entrance …" at bounding box center [522, 300] width 1044 height 524
drag, startPoint x: 647, startPoint y: 260, endPoint x: 570, endPoint y: 248, distance: 78.5
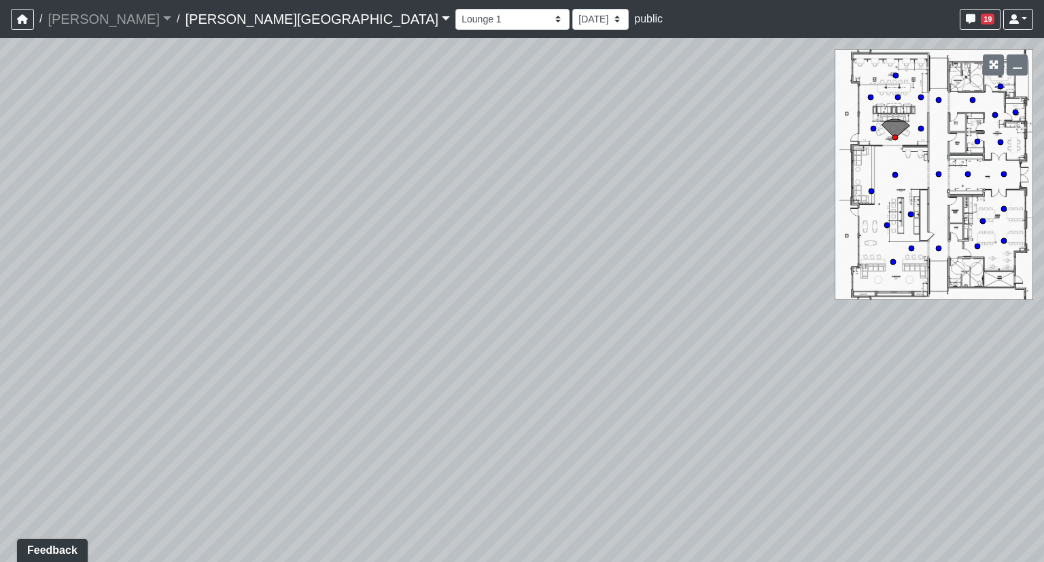
click at [570, 248] on div "Loading... Hallway - Hallway 2 Loading... Entry Loading... Clubroom - Entrance …" at bounding box center [522, 300] width 1044 height 524
drag, startPoint x: 570, startPoint y: 247, endPoint x: 543, endPoint y: 279, distance: 42.0
click at [543, 279] on div "Loading... Hallway - Hallway 2 Loading... Entry Loading... Clubroom - Entrance …" at bounding box center [522, 300] width 1044 height 524
drag, startPoint x: 566, startPoint y: 297, endPoint x: 623, endPoint y: 291, distance: 57.4
click at [623, 291] on div "Loading... Hallway - Hallway 2 Loading... Entry Loading... Clubroom - Entrance …" at bounding box center [522, 300] width 1044 height 524
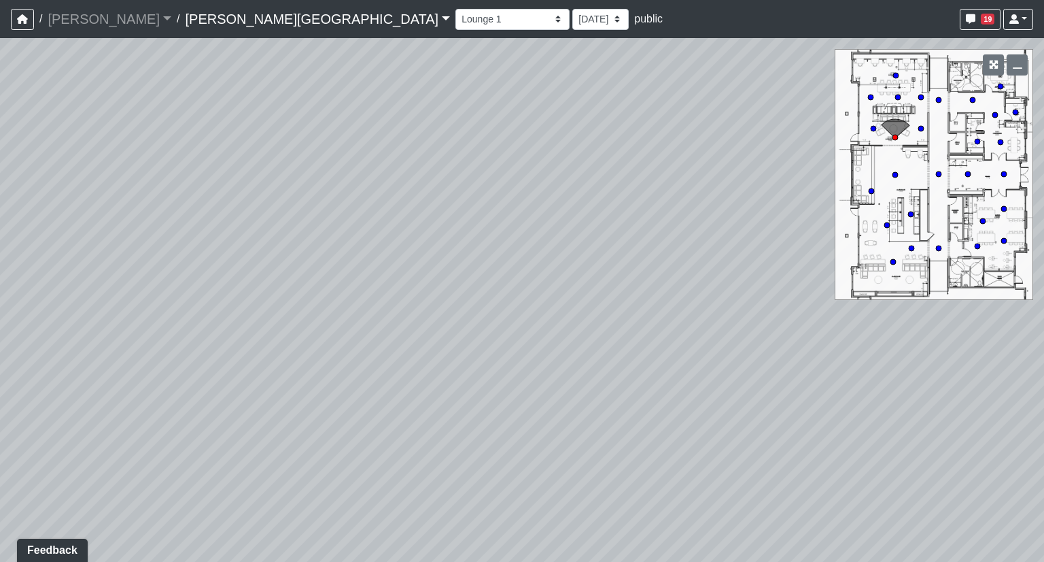
drag, startPoint x: 582, startPoint y: 283, endPoint x: 561, endPoint y: 280, distance: 21.3
click at [561, 280] on div "Loading... Hallway - Hallway 2 Loading... Entry Loading... Clubroom - Entrance …" at bounding box center [522, 300] width 1044 height 524
drag, startPoint x: 772, startPoint y: 330, endPoint x: 345, endPoint y: 316, distance: 427.2
click at [305, 326] on div "Loading... Hallway - Hallway 2 Loading... Entry Loading... Clubroom - Entrance …" at bounding box center [522, 300] width 1044 height 524
click at [601, 298] on icon at bounding box center [609, 302] width 41 height 41
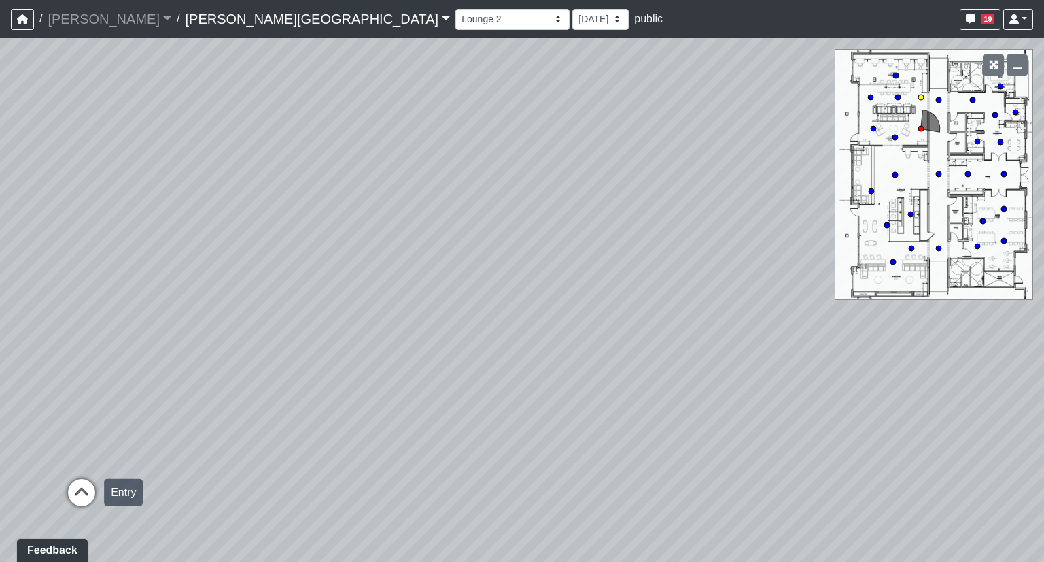
click at [87, 487] on icon at bounding box center [81, 499] width 41 height 41
drag, startPoint x: 150, startPoint y: 404, endPoint x: 698, endPoint y: 402, distance: 548.7
click at [698, 402] on div "Loading... Hallway - Hallway 2 Loading... Entry Loading... Clubroom - Entrance …" at bounding box center [522, 300] width 1044 height 524
drag, startPoint x: 312, startPoint y: 341, endPoint x: 435, endPoint y: 331, distance: 123.5
click at [435, 331] on div "Loading... Hallway - Hallway 2 Loading... Entry Loading... Clubroom - Entrance …" at bounding box center [522, 300] width 1044 height 524
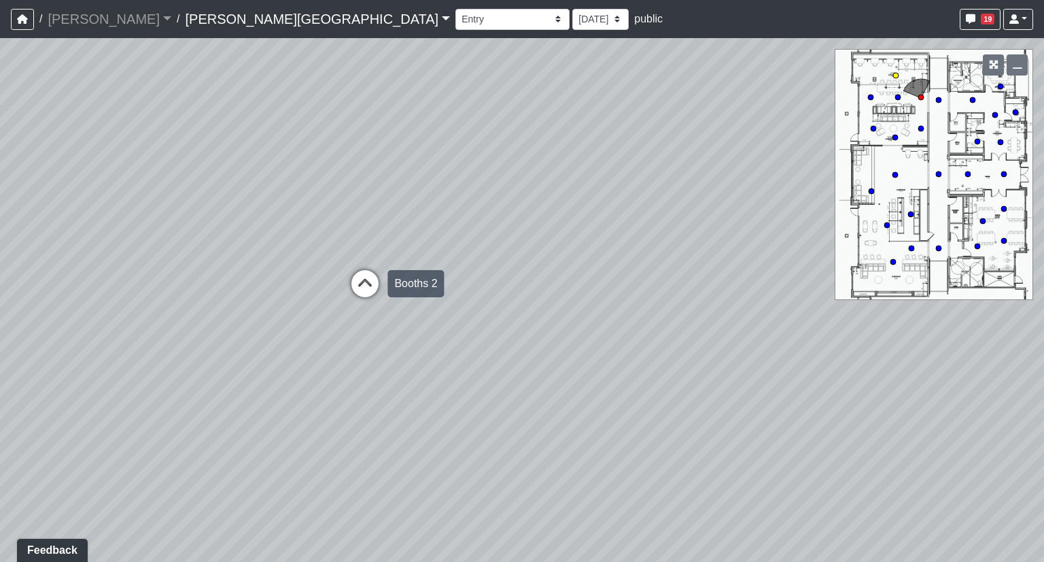
click at [357, 286] on icon at bounding box center [365, 290] width 41 height 41
drag, startPoint x: 599, startPoint y: 258, endPoint x: 427, endPoint y: 262, distance: 172.1
click at [427, 262] on div "Loading... Hallway - Hallway 2 Loading... Entry Loading... Clubroom - Entrance …" at bounding box center [522, 300] width 1044 height 524
drag, startPoint x: 386, startPoint y: 379, endPoint x: 847, endPoint y: 305, distance: 467.6
click at [847, 305] on div "Loading... Hallway - Hallway 2 Loading... Entry Loading... Clubroom - Entrance …" at bounding box center [522, 300] width 1044 height 524
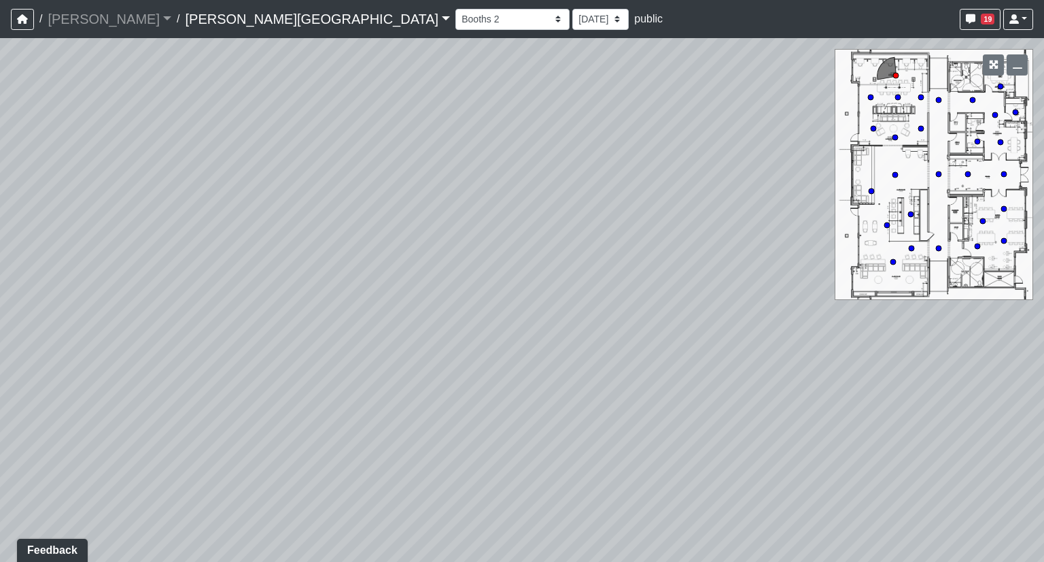
drag, startPoint x: 638, startPoint y: 411, endPoint x: 764, endPoint y: 365, distance: 134.6
click at [764, 365] on div "Loading... Hallway - Hallway 2 Loading... Entry Loading... Clubroom - Entrance …" at bounding box center [522, 300] width 1044 height 524
drag, startPoint x: 704, startPoint y: 258, endPoint x: 217, endPoint y: 512, distance: 548.9
click at [218, 513] on div "Loading... Hallway - Hallway 2 Loading... Entry Loading... Clubroom - Entrance …" at bounding box center [522, 300] width 1044 height 524
drag, startPoint x: 848, startPoint y: 466, endPoint x: 437, endPoint y: 322, distance: 435.0
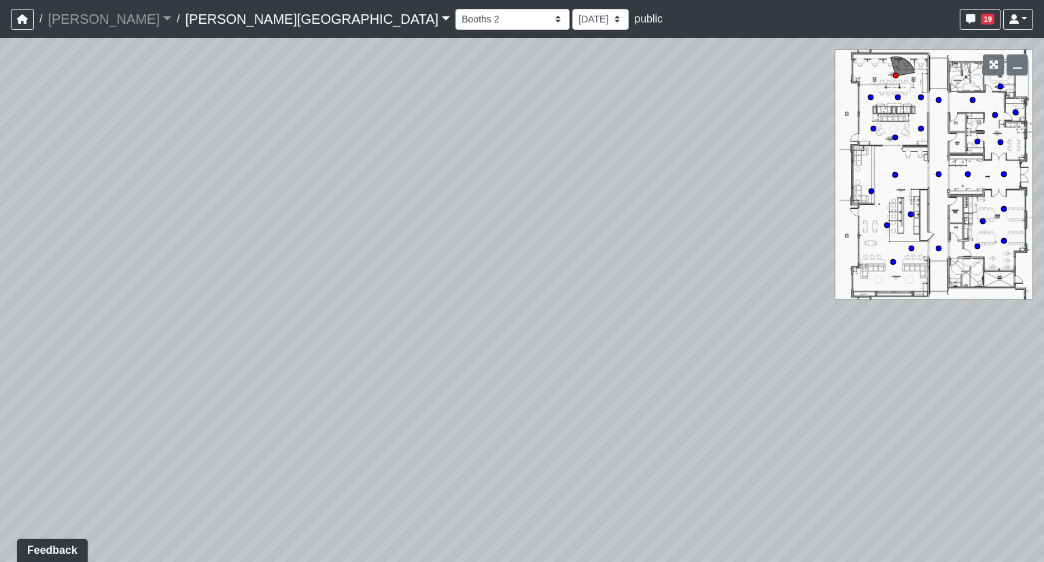
click at [430, 313] on div "Loading... Hallway - Hallway 2 Loading... Entry Loading... Clubroom - Entrance …" at bounding box center [522, 300] width 1044 height 524
drag, startPoint x: 337, startPoint y: 409, endPoint x: 701, endPoint y: 400, distance: 364.5
click at [701, 400] on div "Loading... Hallway - Hallway 2 Loading... Entry Loading... Clubroom - Entrance …" at bounding box center [522, 300] width 1044 height 524
drag, startPoint x: 556, startPoint y: 284, endPoint x: 564, endPoint y: 394, distance: 111.1
click at [564, 394] on div "Loading... Hallway - Hallway 2 Loading... Entry Loading... Clubroom - Entrance …" at bounding box center [522, 300] width 1044 height 524
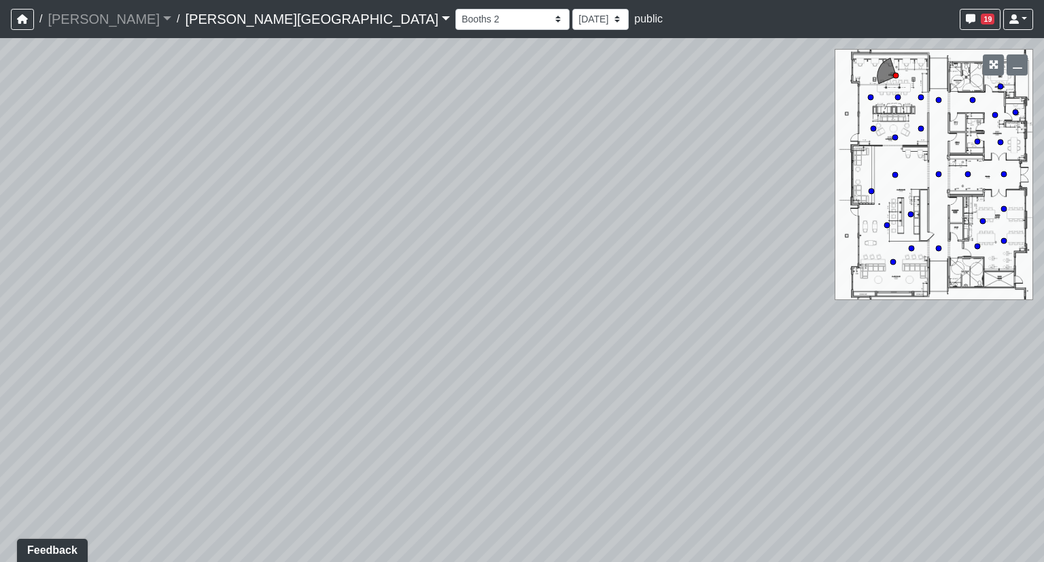
drag, startPoint x: 373, startPoint y: 431, endPoint x: 773, endPoint y: 369, distance: 405.2
click at [900, 340] on div "Loading... Hallway - Hallway 2 Loading... Entry Loading... Clubroom - Entrance …" at bounding box center [522, 300] width 1044 height 524
drag, startPoint x: 442, startPoint y: 436, endPoint x: 895, endPoint y: 400, distance: 454.2
click at [895, 400] on div "Loading... Hallway - Hallway 2 Loading... Entry Loading... Clubroom - Entrance …" at bounding box center [522, 300] width 1044 height 524
click at [481, 238] on icon at bounding box center [476, 244] width 41 height 41
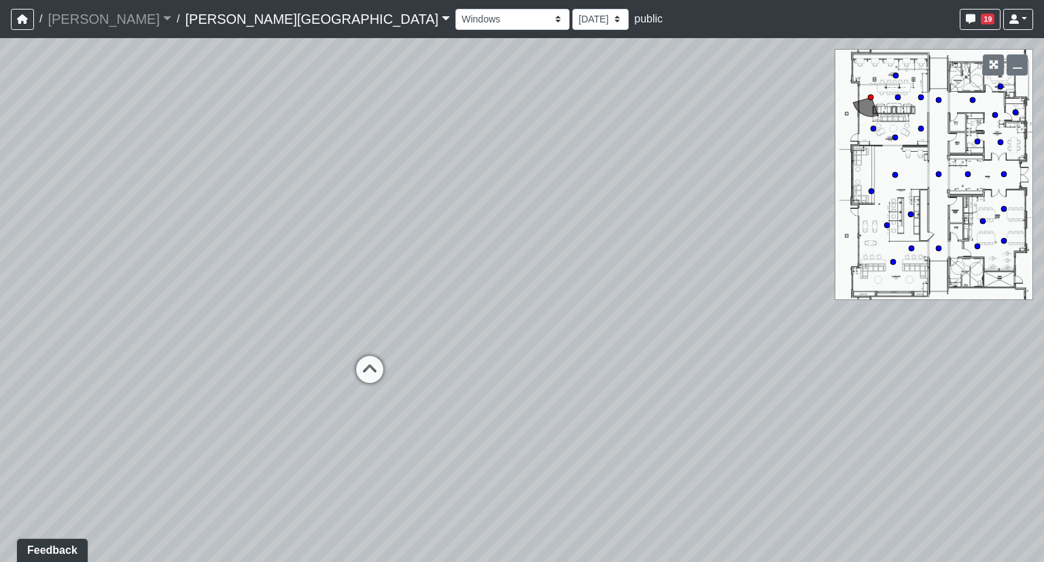
drag, startPoint x: 243, startPoint y: 411, endPoint x: 585, endPoint y: 396, distance: 342.3
click at [585, 396] on div "Loading... Hallway - Hallway 2 Loading... Entry Loading... Clubroom - Entrance …" at bounding box center [522, 300] width 1044 height 524
click at [378, 371] on icon at bounding box center [369, 376] width 41 height 41
drag, startPoint x: 158, startPoint y: 292, endPoint x: 666, endPoint y: 262, distance: 508.8
click at [665, 262] on div "Loading... Hallway - Hallway 2 Loading... Entry Loading... Clubroom - Entrance …" at bounding box center [522, 300] width 1044 height 524
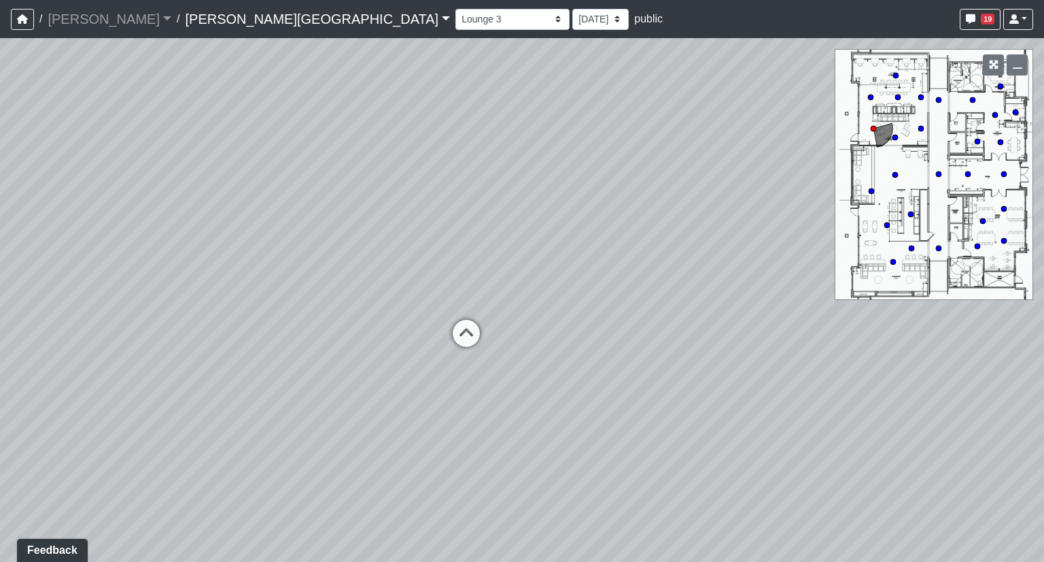
drag, startPoint x: 349, startPoint y: 300, endPoint x: 604, endPoint y: 274, distance: 256.9
click at [631, 264] on div "Loading... Hallway - Hallway 2 Loading... Entry Loading... Clubroom - Entrance …" at bounding box center [522, 300] width 1044 height 524
click at [618, 304] on div "Loading... Hallway - Hallway 2 Loading... Entry Loading... Clubroom - Entrance …" at bounding box center [522, 300] width 1044 height 524
click at [483, 335] on icon at bounding box center [467, 339] width 41 height 41
drag, startPoint x: 903, startPoint y: 252, endPoint x: 416, endPoint y: 248, distance: 486.8
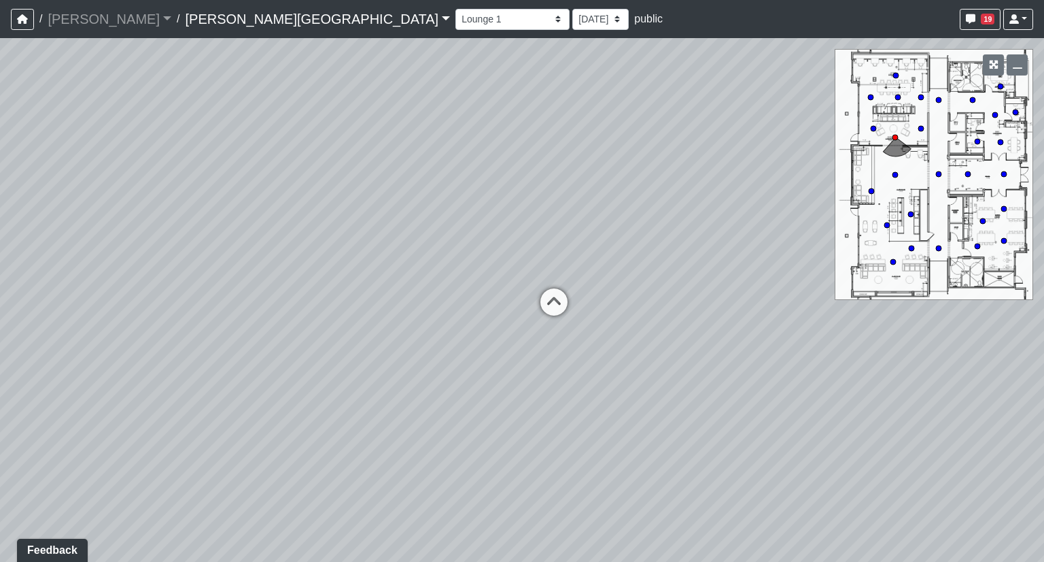
click at [417, 247] on div "Loading... Hallway - Hallway 2 Loading... Entry Loading... Clubroom - Entrance …" at bounding box center [522, 300] width 1044 height 524
click at [566, 309] on icon at bounding box center [553, 309] width 41 height 41
click at [558, 216] on div "Loading... Hallway - Hallway 2 Loading... Entry Loading... Clubroom - Entrance …" at bounding box center [522, 300] width 1044 height 524
drag, startPoint x: 381, startPoint y: 275, endPoint x: 751, endPoint y: 256, distance: 370.4
click at [751, 256] on div "Loading... Hallway - Hallway 2 Loading... Entry Loading... Clubroom - Entrance …" at bounding box center [522, 300] width 1044 height 524
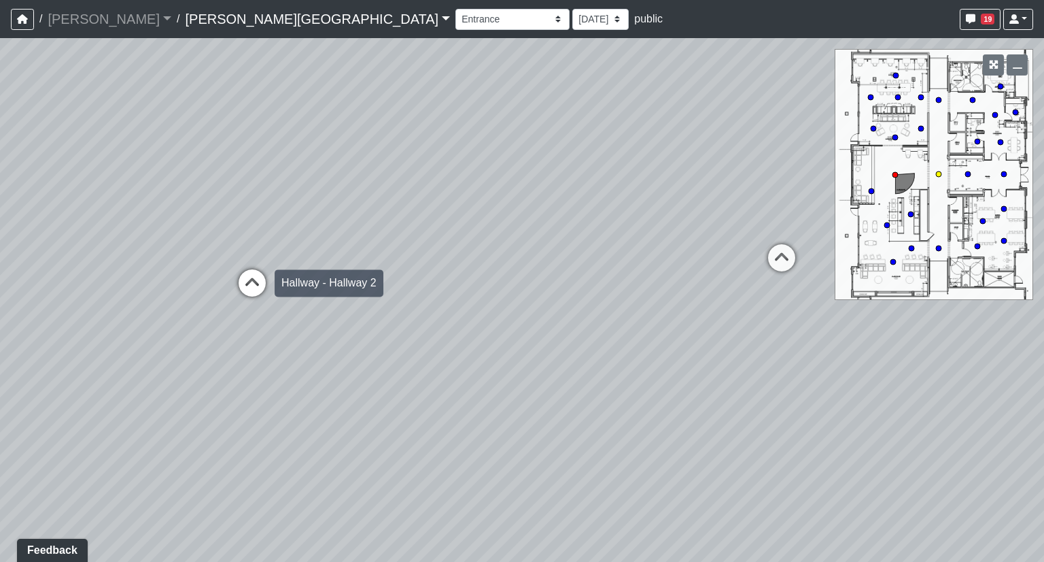
click at [261, 279] on icon at bounding box center [252, 289] width 41 height 41
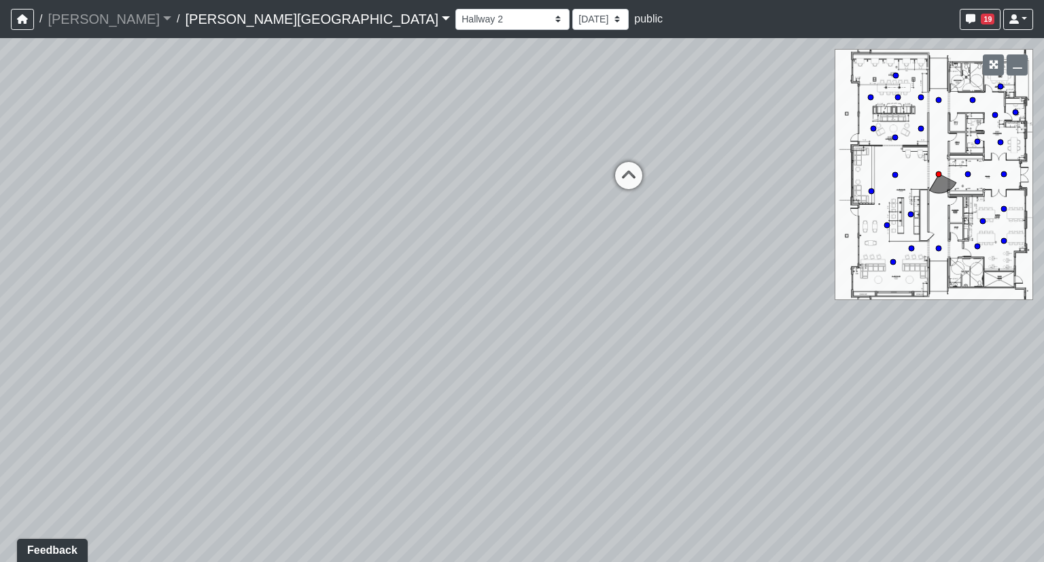
drag, startPoint x: 562, startPoint y: 210, endPoint x: 254, endPoint y: 239, distance: 308.7
click at [261, 239] on div "Loading... Hallway - Hallway 2 Loading... Entry Loading... Clubroom - Entrance …" at bounding box center [522, 300] width 1044 height 524
click at [620, 179] on icon at bounding box center [615, 184] width 41 height 41
drag, startPoint x: 623, startPoint y: 190, endPoint x: 359, endPoint y: 176, distance: 264.9
click at [359, 176] on div "Loading... Hallway - Hallway 2 Loading... Entry Loading... Clubroom - Entrance …" at bounding box center [522, 300] width 1044 height 524
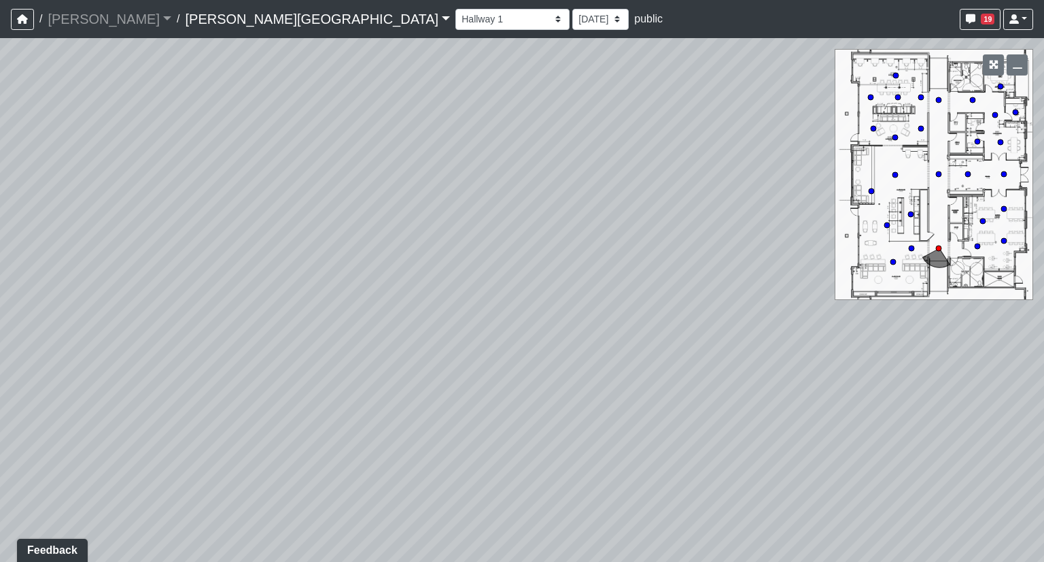
click at [422, 165] on div "Loading... Hallway - Hallway 2 Loading... Entry Loading... Clubroom - Entrance …" at bounding box center [522, 300] width 1044 height 524
drag, startPoint x: 397, startPoint y: 289, endPoint x: 1044, endPoint y: 167, distance: 658.1
click at [1044, 167] on div "Loading... Hallway - Hallway 2 Loading... Entry Loading... Clubroom - Entrance …" at bounding box center [522, 300] width 1044 height 524
drag, startPoint x: 370, startPoint y: 240, endPoint x: 922, endPoint y: 174, distance: 556.0
click at [889, 169] on div "Loading... Hallway - Hallway 2 Loading... Entry Loading... Clubroom - Entrance …" at bounding box center [522, 300] width 1044 height 524
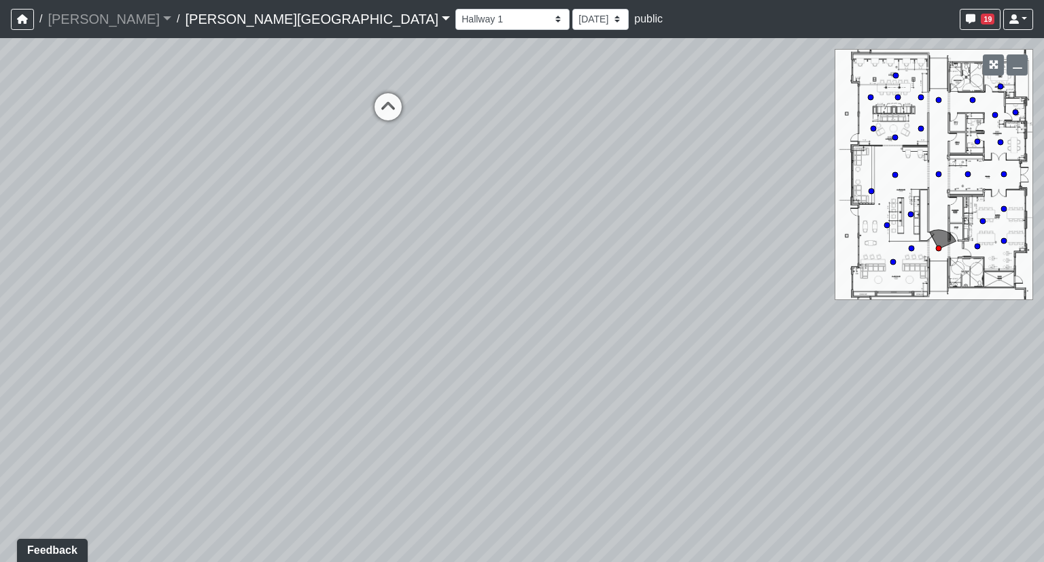
drag, startPoint x: 521, startPoint y: 147, endPoint x: 624, endPoint y: 359, distance: 235.7
click at [685, 423] on div "Loading... Hallway - Hallway 2 Loading... Entry Loading... Clubroom - Entrance …" at bounding box center [522, 300] width 1044 height 524
drag, startPoint x: 498, startPoint y: 278, endPoint x: 490, endPoint y: 322, distance: 44.4
click at [549, 422] on div "Loading... Hallway - Hallway 2 Loading... Entry Loading... Clubroom - Entrance …" at bounding box center [522, 300] width 1044 height 524
drag, startPoint x: 465, startPoint y: 294, endPoint x: 476, endPoint y: 292, distance: 11.1
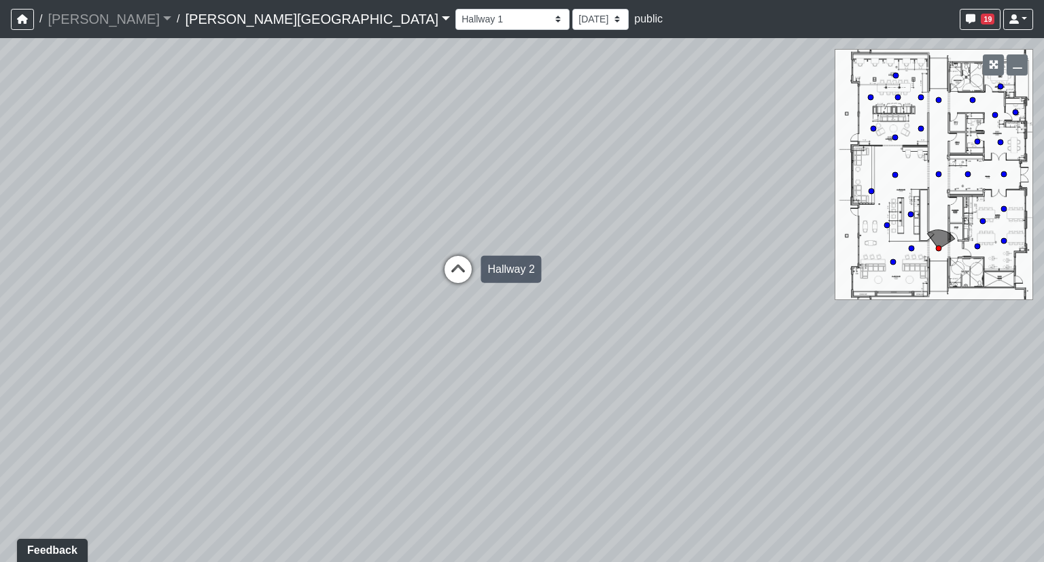
click at [485, 341] on div "Loading... Hallway - Hallway 2 Loading... Entry Loading... Clubroom - Entrance …" at bounding box center [522, 300] width 1044 height 524
click at [470, 270] on icon at bounding box center [458, 276] width 41 height 41
drag, startPoint x: 381, startPoint y: 324, endPoint x: 1021, endPoint y: 289, distance: 640.8
click at [1021, 289] on div "Loading... Hallway - Hallway 2 Loading... Entry Loading... Clubroom - Entrance …" at bounding box center [522, 300] width 1044 height 524
drag, startPoint x: 806, startPoint y: 294, endPoint x: 251, endPoint y: 280, distance: 555.6
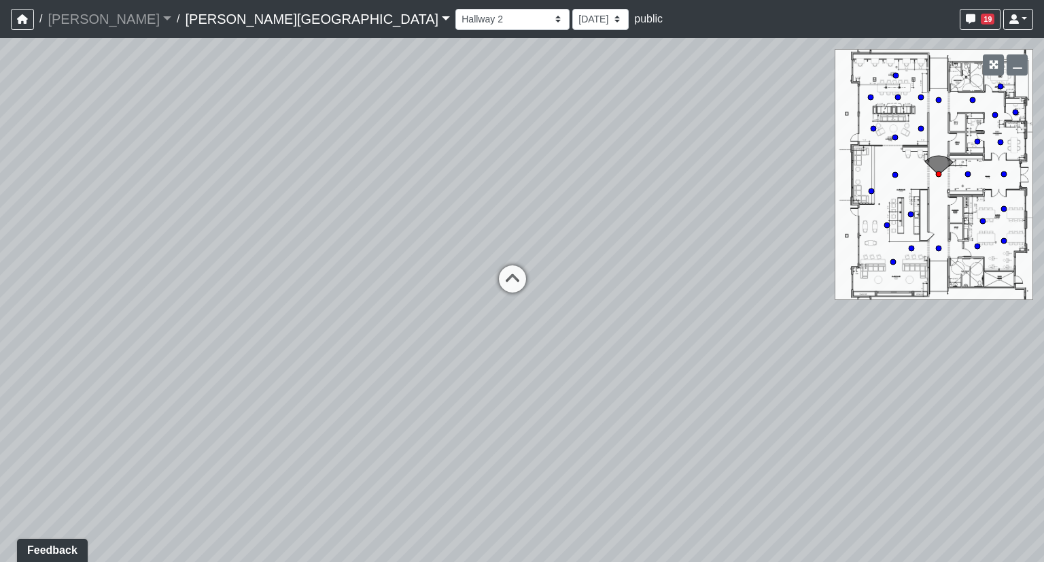
click at [251, 280] on div "Loading... Hallway - Hallway 2 Loading... Entry Loading... Clubroom - Entrance …" at bounding box center [522, 300] width 1044 height 524
drag, startPoint x: 632, startPoint y: 281, endPoint x: 468, endPoint y: 286, distance: 164.6
click at [468, 286] on div "Loading... Hallway - Hallway 2 Loading... Entry Loading... Clubroom - Entrance …" at bounding box center [522, 300] width 1044 height 524
click at [409, 281] on icon at bounding box center [401, 292] width 41 height 41
click at [409, 256] on div "Loading... Hallway - Hallway 2 Loading... Entry Loading... Clubroom - Entrance …" at bounding box center [522, 300] width 1044 height 524
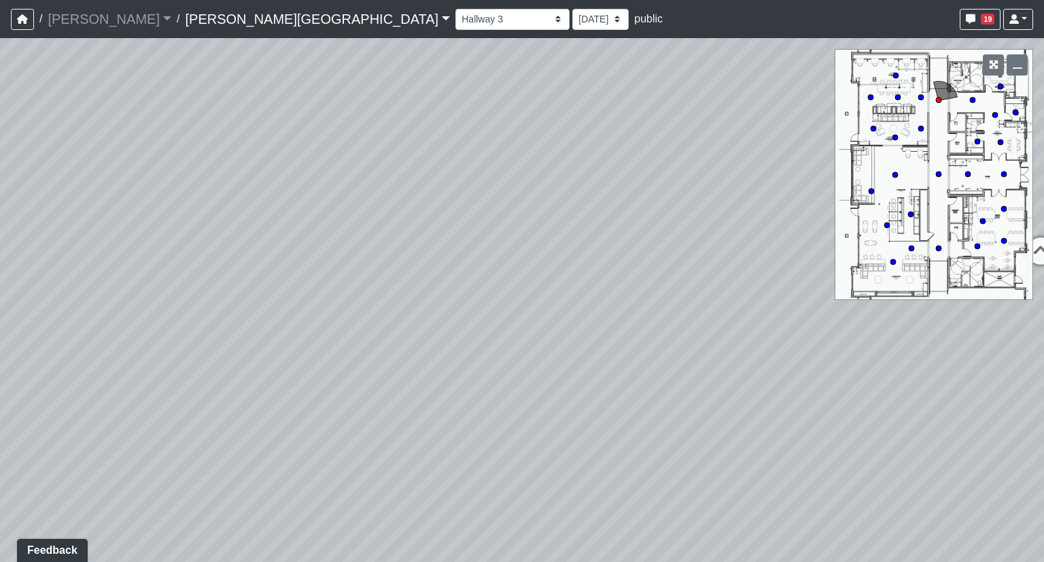
drag, startPoint x: 647, startPoint y: 261, endPoint x: 253, endPoint y: 262, distance: 394.3
click at [213, 269] on div "Loading... Hallway - Hallway 2 Loading... Entry Loading... Clubroom - Entrance …" at bounding box center [522, 300] width 1044 height 524
drag, startPoint x: 558, startPoint y: 244, endPoint x: 449, endPoint y: 249, distance: 108.9
click at [449, 249] on div "Loading... Hallway - Hallway 2 Loading... Entry Loading... Clubroom - Entrance …" at bounding box center [522, 300] width 1044 height 524
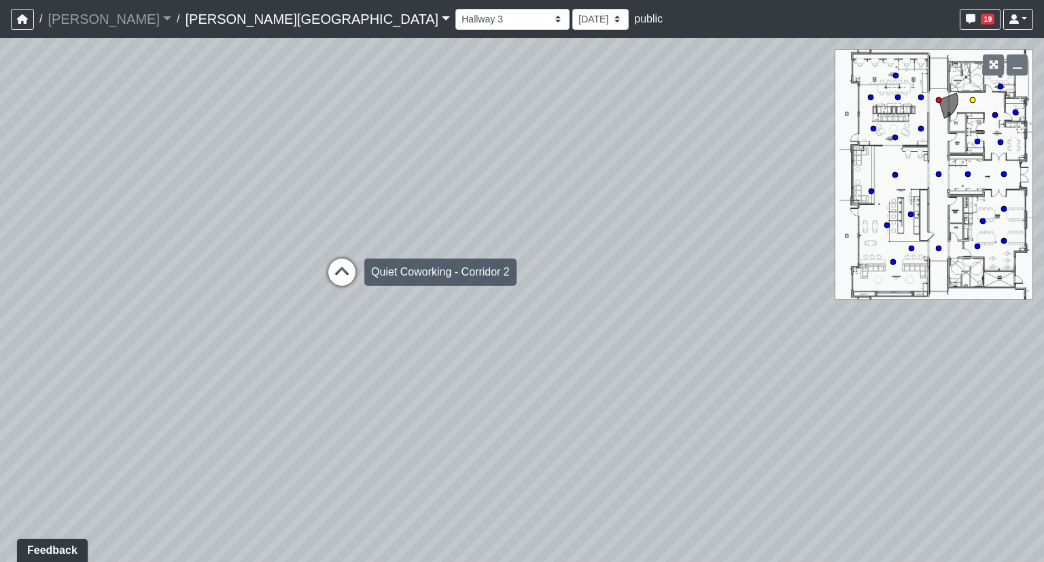
click at [337, 274] on icon at bounding box center [342, 278] width 41 height 41
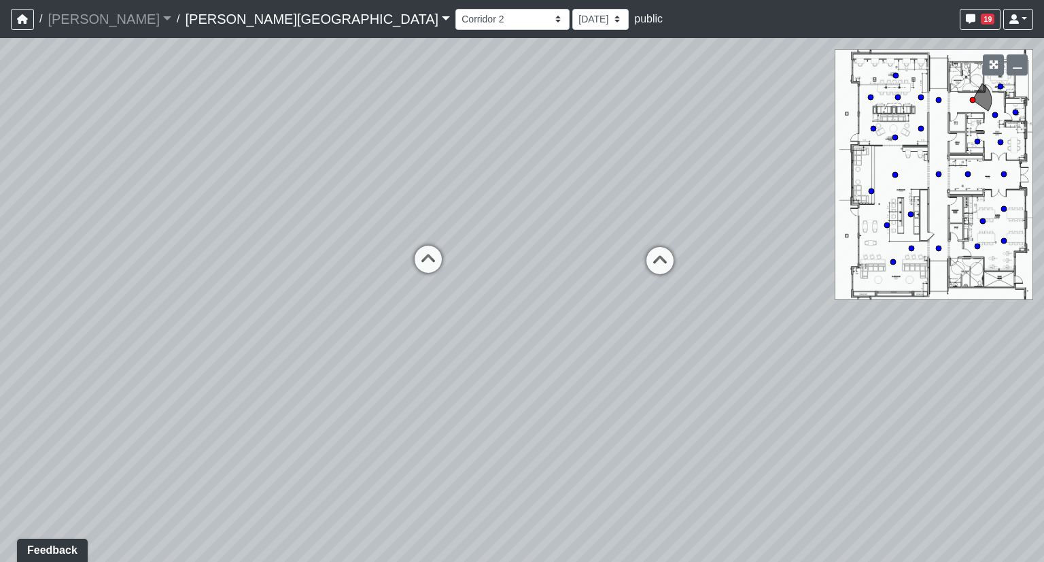
drag, startPoint x: 318, startPoint y: 333, endPoint x: 671, endPoint y: 320, distance: 353.1
click at [671, 320] on div "Loading... Hallway - Hallway 2 Loading... Entry Loading... Clubroom - Entrance …" at bounding box center [522, 300] width 1044 height 524
click at [433, 262] on icon at bounding box center [428, 265] width 41 height 41
drag, startPoint x: 744, startPoint y: 302, endPoint x: 233, endPoint y: 290, distance: 511.4
click at [177, 298] on div "Loading... Hallway - Hallway 2 Loading... Entry Loading... Clubroom - Entrance …" at bounding box center [522, 300] width 1044 height 524
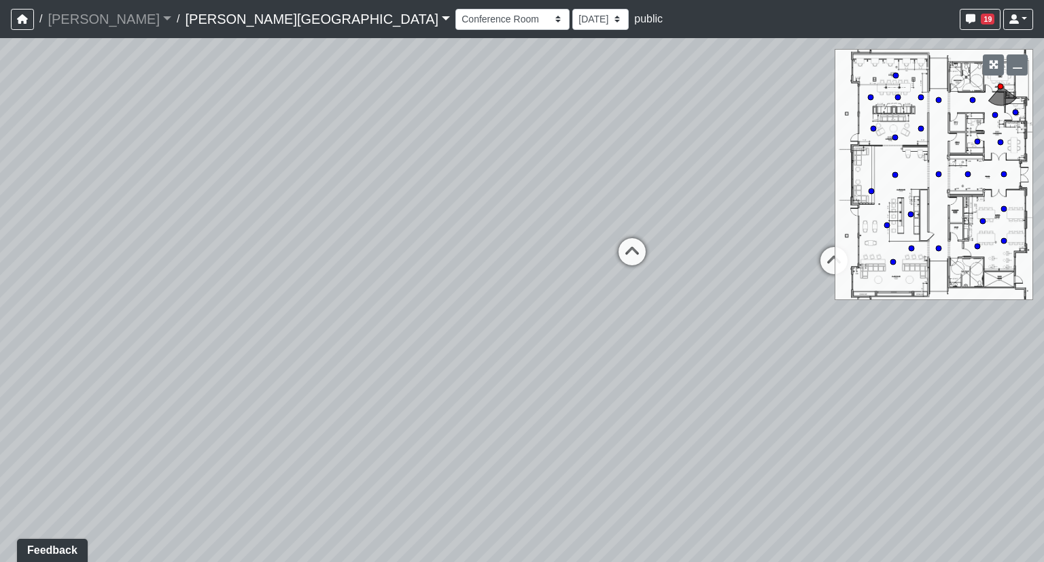
drag, startPoint x: 617, startPoint y: 281, endPoint x: 341, endPoint y: 282, distance: 276.0
click at [356, 282] on div "Loading... Hallway - Hallway 2 Loading... Entry Loading... Clubroom - Entrance …" at bounding box center [522, 300] width 1044 height 524
click at [371, 264] on icon at bounding box center [378, 270] width 41 height 41
click at [744, 249] on icon at bounding box center [737, 259] width 41 height 41
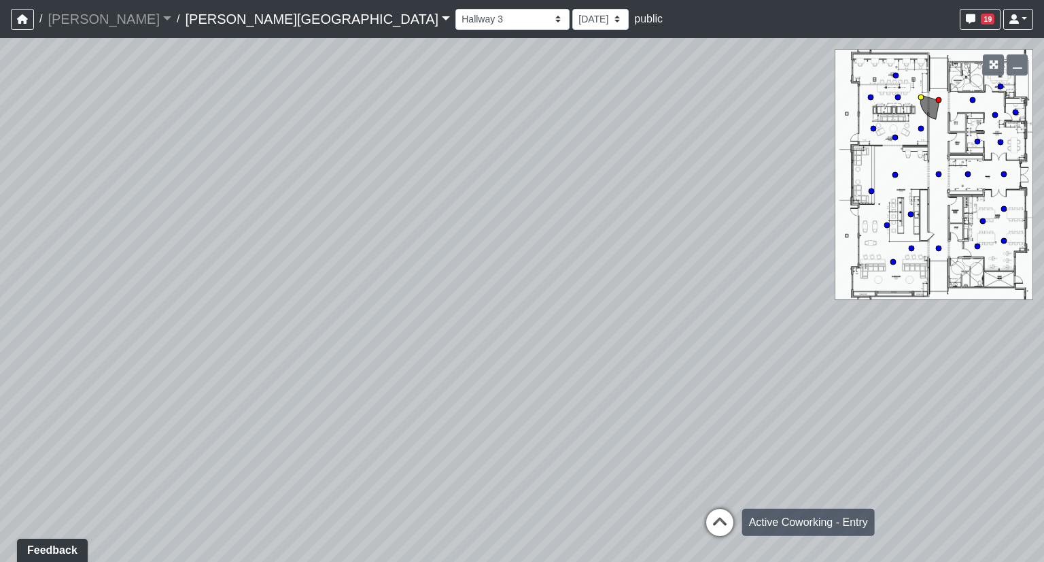
click at [715, 521] on icon at bounding box center [720, 529] width 41 height 41
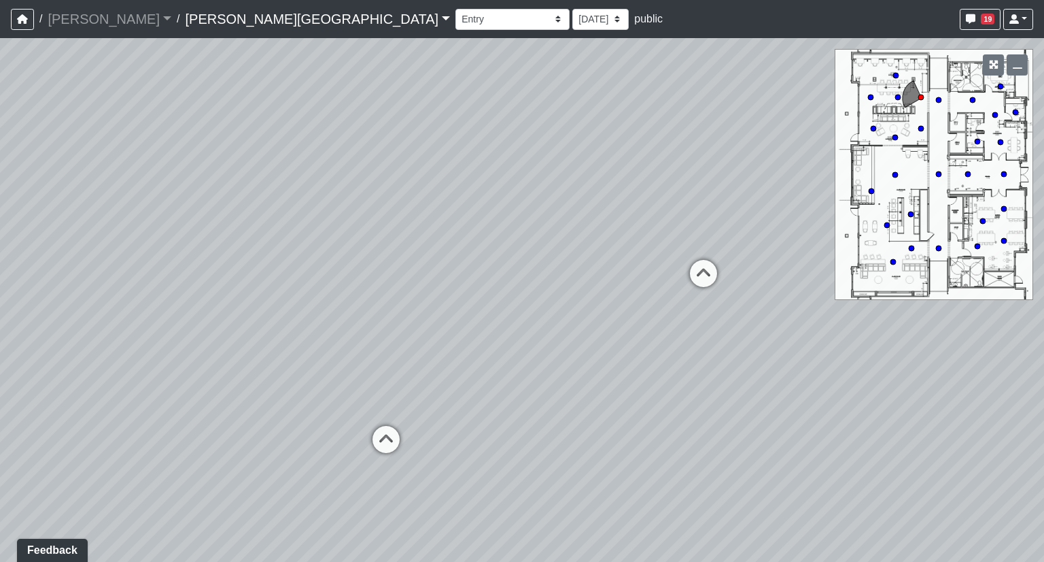
drag, startPoint x: 595, startPoint y: 284, endPoint x: 141, endPoint y: 304, distance: 454.0
click at [141, 304] on div "Loading... Hallway - Hallway 2 Loading... Entry Loading... Clubroom - Entrance …" at bounding box center [522, 300] width 1044 height 524
click at [699, 280] on icon at bounding box center [703, 280] width 41 height 41
drag, startPoint x: 301, startPoint y: 281, endPoint x: 630, endPoint y: 252, distance: 330.4
click at [630, 252] on div "Loading... Hallway - Hallway 2 Loading... Entry Loading... Clubroom - Entrance …" at bounding box center [522, 300] width 1044 height 524
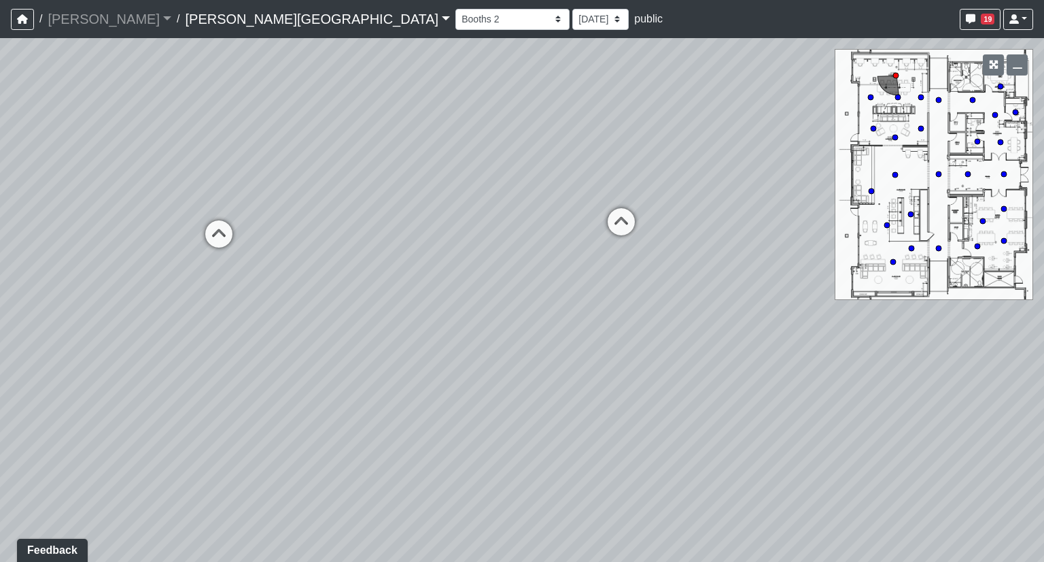
drag, startPoint x: 381, startPoint y: 262, endPoint x: 718, endPoint y: 240, distance: 337.9
click at [718, 240] on div "Loading... Hallway - Hallway 2 Loading... Entry Loading... Clubroom - Entrance …" at bounding box center [522, 300] width 1044 height 524
drag, startPoint x: 373, startPoint y: 250, endPoint x: 630, endPoint y: 345, distance: 273.2
click at [630, 345] on div "Loading... Hallway - Hallway 2 Loading... Entry Loading... Clubroom - Entrance …" at bounding box center [522, 300] width 1044 height 524
drag, startPoint x: 414, startPoint y: 248, endPoint x: 456, endPoint y: 221, distance: 49.6
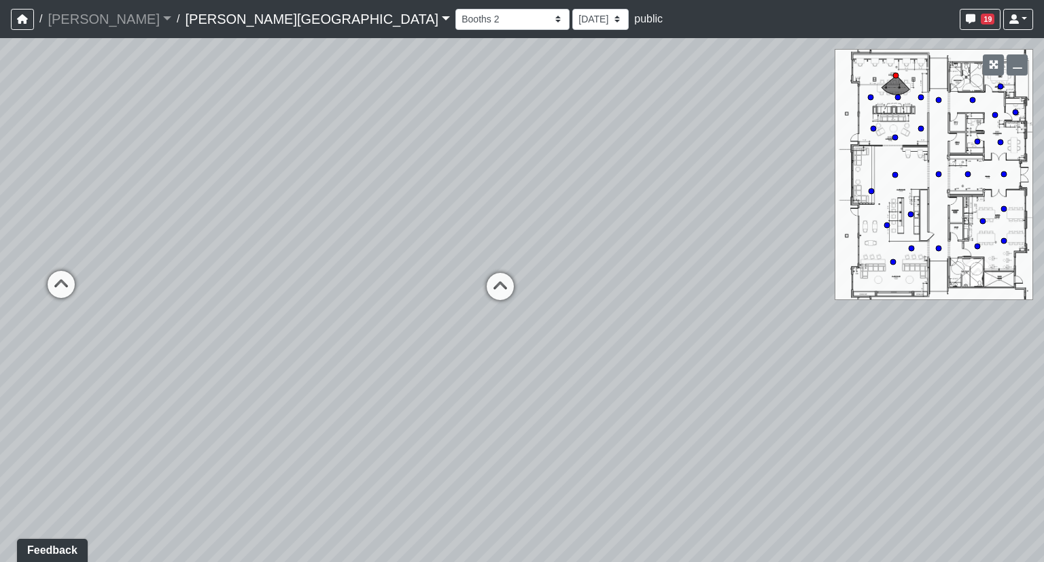
click at [456, 221] on div "Loading... Hallway - Hallway 2 Loading... Entry Loading... Clubroom - Entrance …" at bounding box center [522, 300] width 1044 height 524
drag, startPoint x: 465, startPoint y: 219, endPoint x: 483, endPoint y: 207, distance: 21.5
click at [483, 207] on div "Loading... Hallway - Hallway 2 Loading... Entry Loading... Clubroom - Entrance …" at bounding box center [522, 300] width 1044 height 524
click at [88, 282] on icon at bounding box center [91, 280] width 41 height 41
click at [522, 397] on icon at bounding box center [512, 398] width 41 height 41
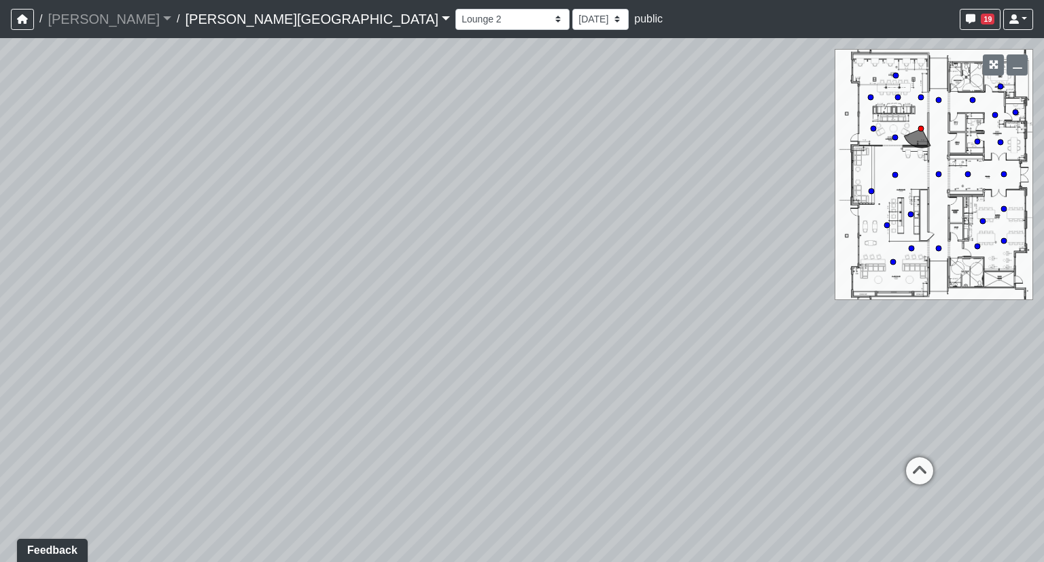
drag, startPoint x: 829, startPoint y: 341, endPoint x: 220, endPoint y: 343, distance: 608.5
click at [269, 343] on div "Loading... Hallway - Hallway 2 Loading... Entry Loading... Clubroom - Entrance …" at bounding box center [522, 300] width 1044 height 524
drag, startPoint x: 233, startPoint y: 349, endPoint x: 600, endPoint y: 332, distance: 366.8
click at [600, 332] on div "Loading... Hallway - Hallway 2 Loading... Entry Loading... Clubroom - Entrance …" at bounding box center [522, 300] width 1044 height 524
click at [436, 417] on icon at bounding box center [423, 429] width 41 height 41
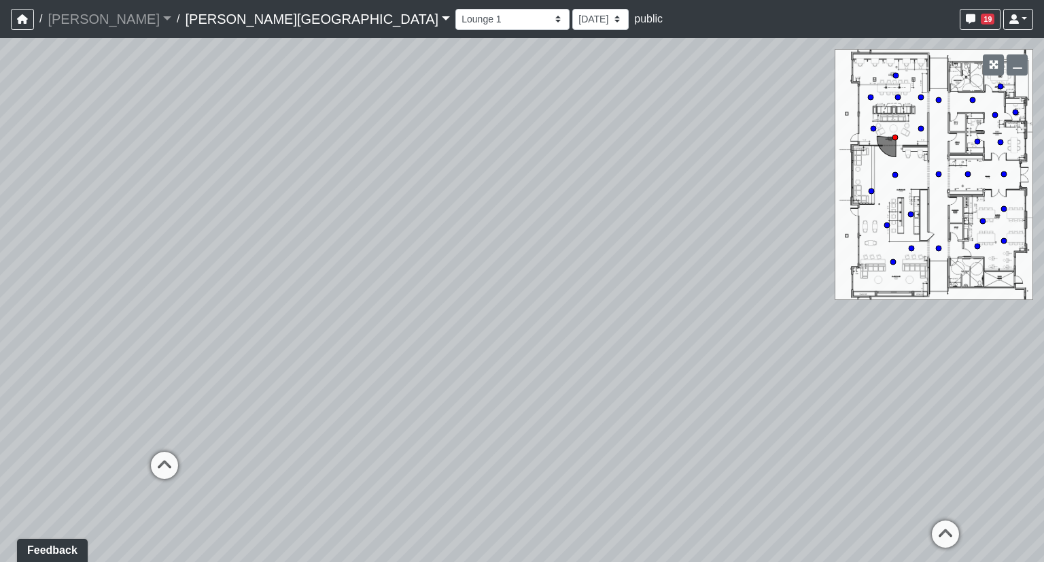
drag, startPoint x: 226, startPoint y: 385, endPoint x: 598, endPoint y: 379, distance: 372.6
click at [598, 379] on div "Loading... Hallway - Hallway 2 Loading... Entry Loading... Clubroom - Entrance …" at bounding box center [522, 300] width 1044 height 524
click at [169, 462] on icon at bounding box center [164, 471] width 41 height 41
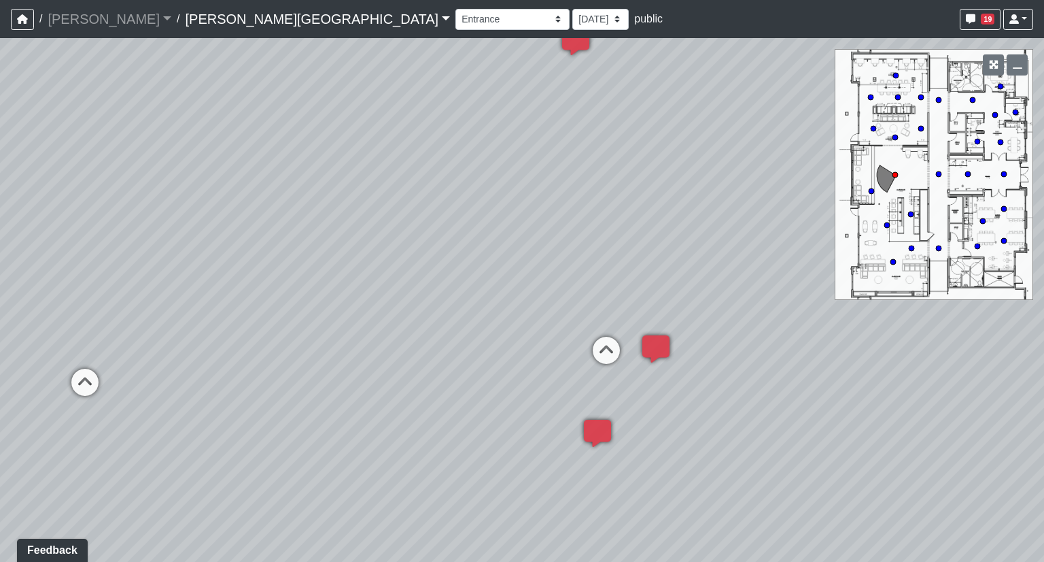
drag, startPoint x: 564, startPoint y: 360, endPoint x: 305, endPoint y: 343, distance: 260.2
click at [305, 343] on div "Loading... Hallway - Hallway 2 Loading... Entry Loading... Clubroom - Entrance …" at bounding box center [522, 300] width 1044 height 524
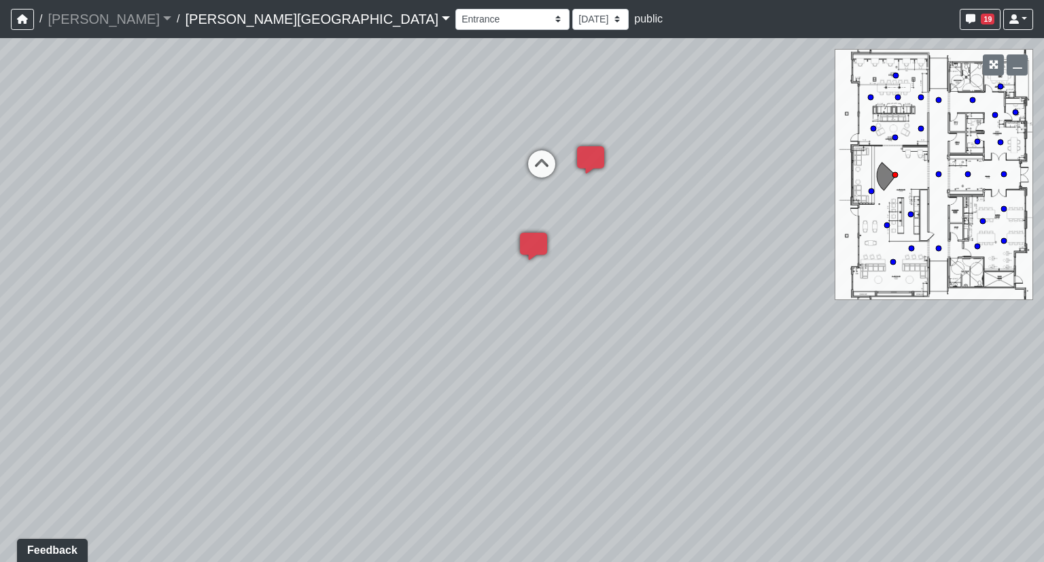
drag, startPoint x: 791, startPoint y: 409, endPoint x: 695, endPoint y: 203, distance: 227.2
click at [695, 203] on div "Loading... Hallway - Hallway 2 Loading... Entry Loading... Clubroom - Entrance …" at bounding box center [522, 300] width 1044 height 524
drag, startPoint x: 593, startPoint y: 165, endPoint x: 560, endPoint y: 441, distance: 278.0
click at [560, 441] on div "Loading... Hallway - Hallway 2 Loading... Entry Loading... Clubroom - Entrance …" at bounding box center [522, 300] width 1044 height 524
drag, startPoint x: 685, startPoint y: 252, endPoint x: 689, endPoint y: 593, distance: 341.3
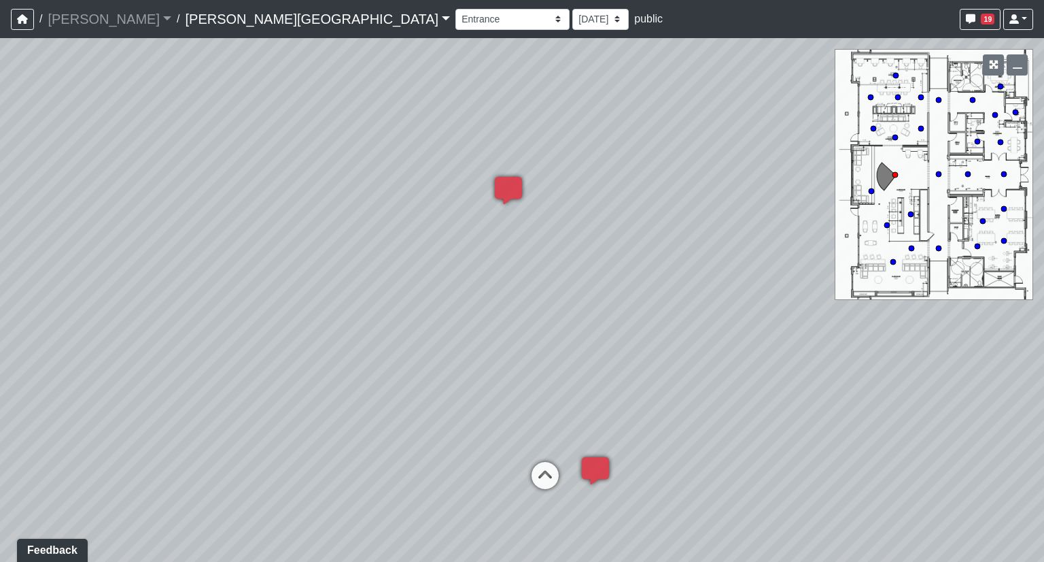
click at [689, 561] on html "/ [PERSON_NAME] Loading... / [PERSON_NAME][GEOGRAPHIC_DATA][PERSON_NAME] Loadin…" at bounding box center [522, 281] width 1044 height 562
drag, startPoint x: 629, startPoint y: 178, endPoint x: 626, endPoint y: 235, distance: 56.5
click at [626, 235] on div "Loading... Hallway - Hallway 2 Loading... Entry Loading... Clubroom - Entrance …" at bounding box center [522, 300] width 1044 height 524
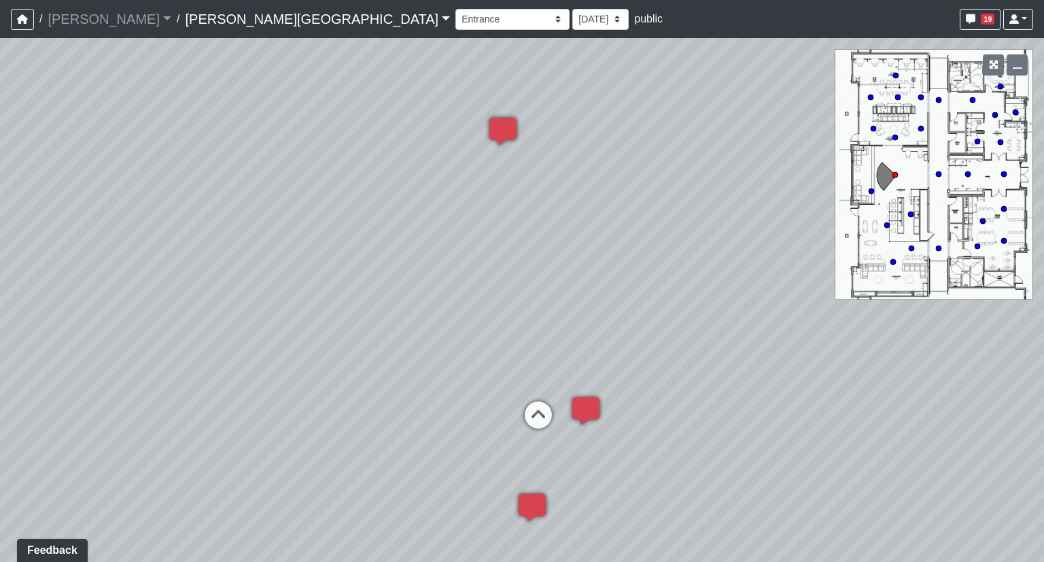
drag, startPoint x: 411, startPoint y: 394, endPoint x: 405, endPoint y: 286, distance: 108.9
click at [405, 286] on div "Loading... Hallway - Hallway 2 Loading... Entry Loading... Clubroom - Entrance …" at bounding box center [522, 300] width 1044 height 524
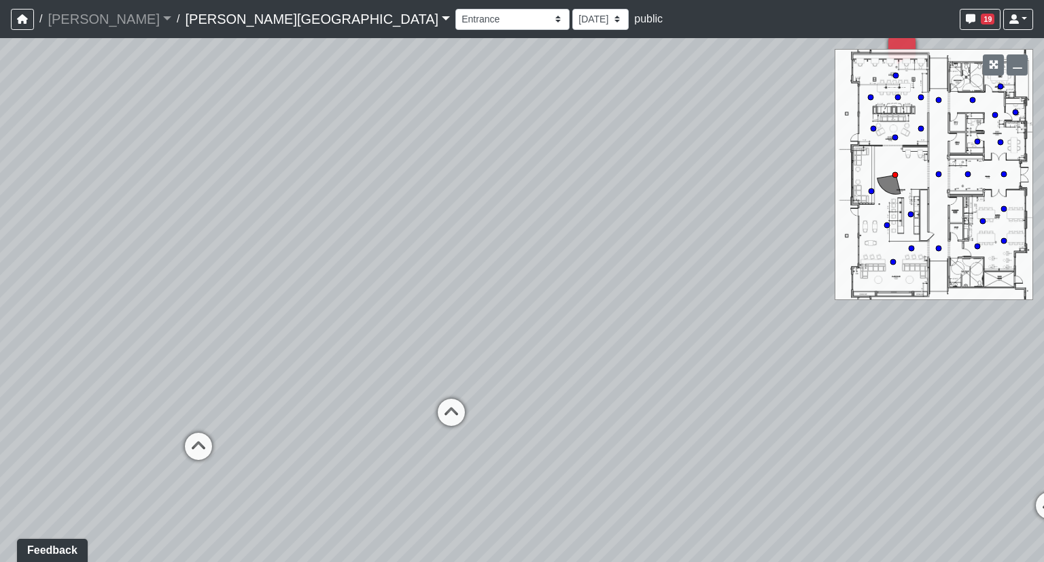
drag, startPoint x: 209, startPoint y: 305, endPoint x: 754, endPoint y: 307, distance: 544.6
click at [754, 307] on div "Loading... Hallway - Hallway 2 Loading... Entry Loading... Clubroom - Entrance …" at bounding box center [522, 300] width 1044 height 524
drag, startPoint x: 579, startPoint y: 312, endPoint x: 764, endPoint y: 322, distance: 185.2
click at [764, 322] on div "Loading... Hallway - Hallway 2 Loading... Entry Loading... Clubroom - Entrance …" at bounding box center [522, 300] width 1044 height 524
drag, startPoint x: 545, startPoint y: 426, endPoint x: 660, endPoint y: 447, distance: 117.4
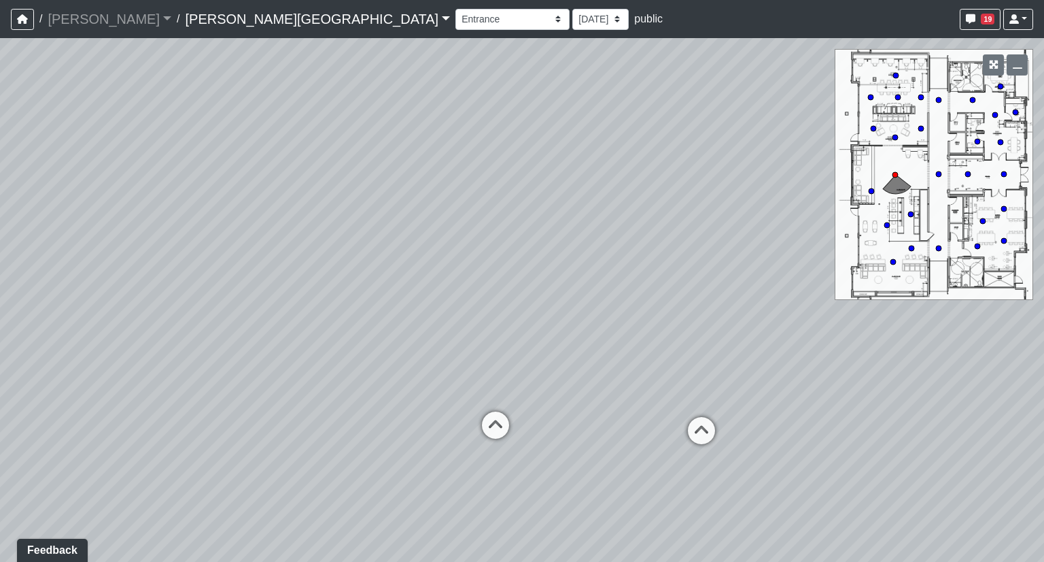
click at [660, 447] on div "Loading... Hallway - Hallway 2 Loading... Entry Loading... Clubroom - Entrance …" at bounding box center [522, 300] width 1044 height 524
click at [697, 436] on icon at bounding box center [702, 437] width 41 height 41
drag, startPoint x: 722, startPoint y: 422, endPoint x: 907, endPoint y: 413, distance: 185.2
click at [907, 413] on div "Loading... Hallway - Hallway 2 Loading... Entry Loading... Clubroom - Entrance …" at bounding box center [522, 300] width 1044 height 524
drag, startPoint x: 576, startPoint y: 436, endPoint x: 761, endPoint y: 430, distance: 185.7
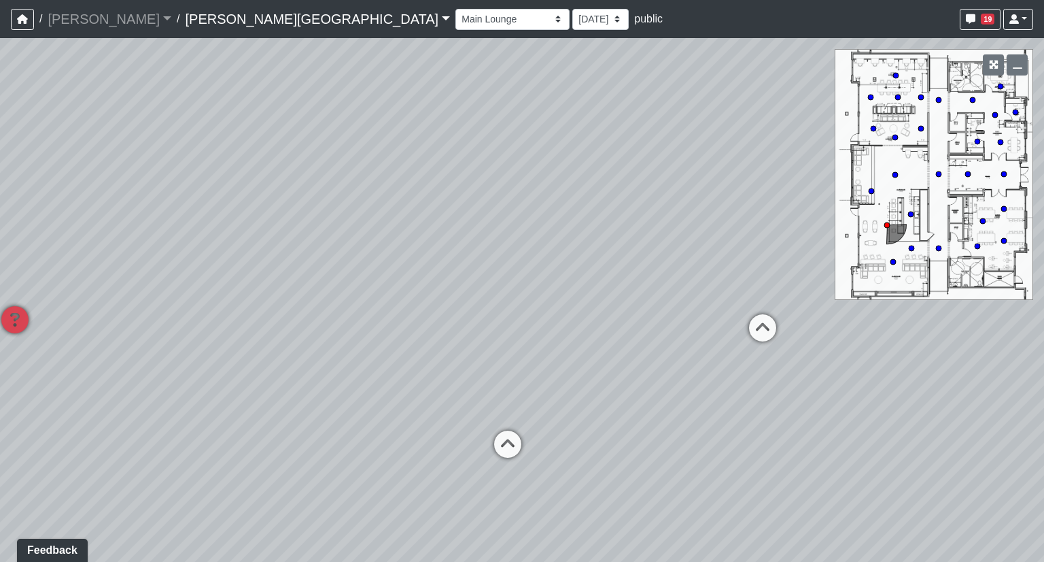
click at [761, 430] on div "Loading... Hallway - Hallway 2 Loading... Entry Loading... Clubroom - Entrance …" at bounding box center [522, 300] width 1044 height 524
drag, startPoint x: 332, startPoint y: 403, endPoint x: 749, endPoint y: 326, distance: 423.1
click at [749, 326] on div "Loading... Hallway - Hallway 2 Loading... Entry Loading... Clubroom - Entrance …" at bounding box center [522, 300] width 1044 height 524
drag, startPoint x: 492, startPoint y: 298, endPoint x: 577, endPoint y: 360, distance: 104.2
click at [577, 360] on div "Loading... Hallway - Hallway 2 Loading... Entry Loading... Clubroom - Entrance …" at bounding box center [522, 300] width 1044 height 524
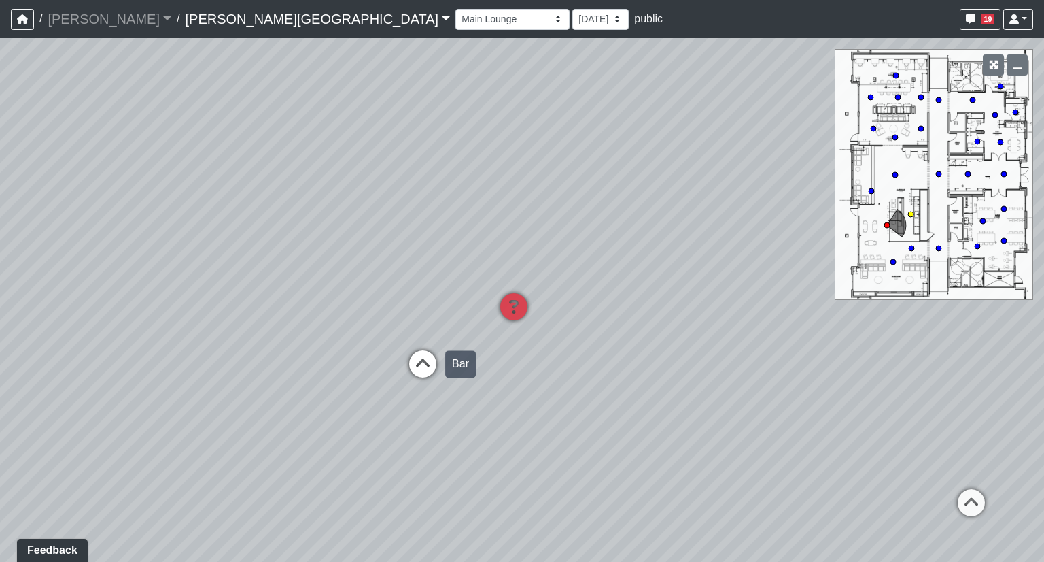
click at [415, 373] on icon at bounding box center [423, 370] width 41 height 41
drag, startPoint x: 787, startPoint y: 408, endPoint x: 286, endPoint y: 502, distance: 509.3
click at [288, 507] on div "Loading... Hallway - Hallway 2 Loading... Entry Loading... Clubroom - Entrance …" at bounding box center [522, 300] width 1044 height 524
drag, startPoint x: 664, startPoint y: 423, endPoint x: 192, endPoint y: 328, distance: 481.2
click at [192, 328] on div "Loading... Hallway - Hallway 2 Loading... Entry Loading... Clubroom - Entrance …" at bounding box center [522, 300] width 1044 height 524
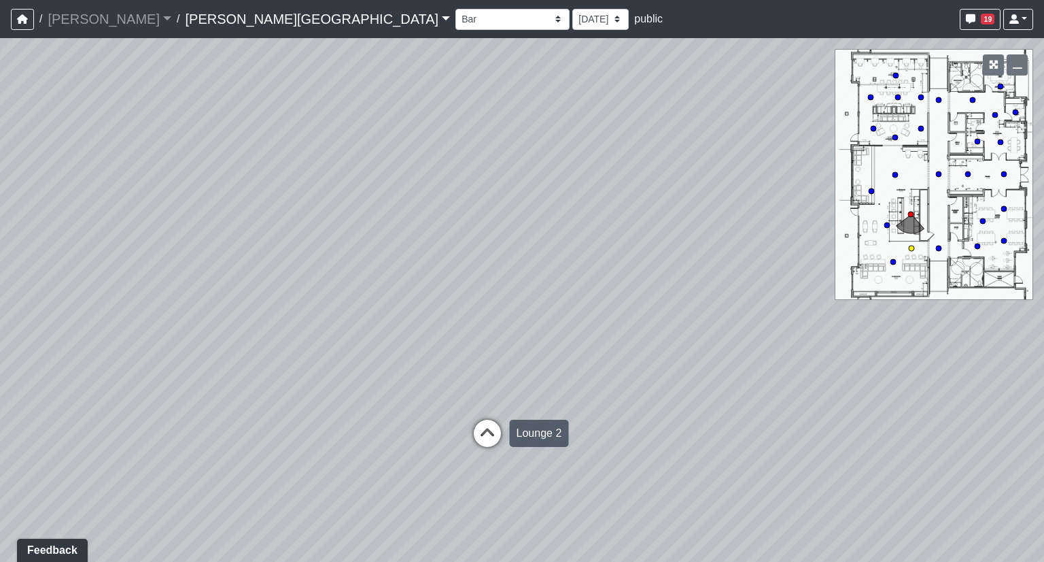
click at [482, 440] on icon at bounding box center [487, 439] width 41 height 41
drag, startPoint x: 626, startPoint y: 379, endPoint x: 297, endPoint y: 360, distance: 329.6
click at [297, 360] on div "Loading... Hallway - Hallway 2 Loading... Entry Loading... Clubroom - Entrance …" at bounding box center [522, 300] width 1044 height 524
drag, startPoint x: 717, startPoint y: 349, endPoint x: 398, endPoint y: 330, distance: 318.8
click at [398, 330] on div "Loading... Hallway - Hallway 2 Loading... Entry Loading... Clubroom - Entrance …" at bounding box center [522, 300] width 1044 height 524
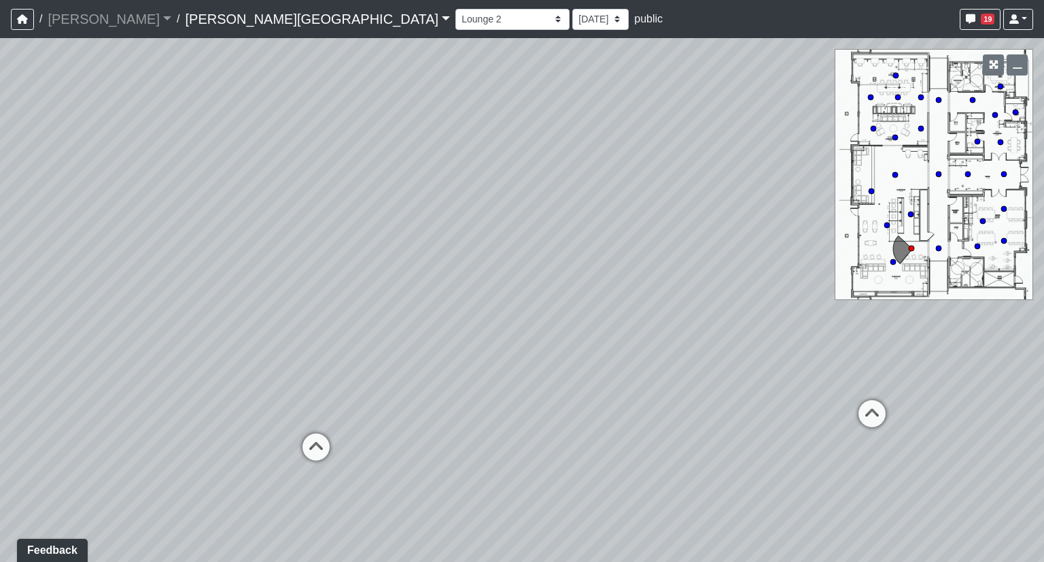
drag, startPoint x: 746, startPoint y: 335, endPoint x: 190, endPoint y: 337, distance: 555.5
click at [190, 337] on div "Loading... Hallway - Hallway 2 Loading... Entry Loading... Clubroom - Entrance …" at bounding box center [522, 300] width 1044 height 524
click at [408, 383] on icon at bounding box center [414, 384] width 41 height 41
drag, startPoint x: 251, startPoint y: 338, endPoint x: 611, endPoint y: 326, distance: 360.6
click at [611, 326] on div "Loading... Hallway - Hallway 2 Loading... Entry Loading... Clubroom - Entrance …" at bounding box center [522, 300] width 1044 height 524
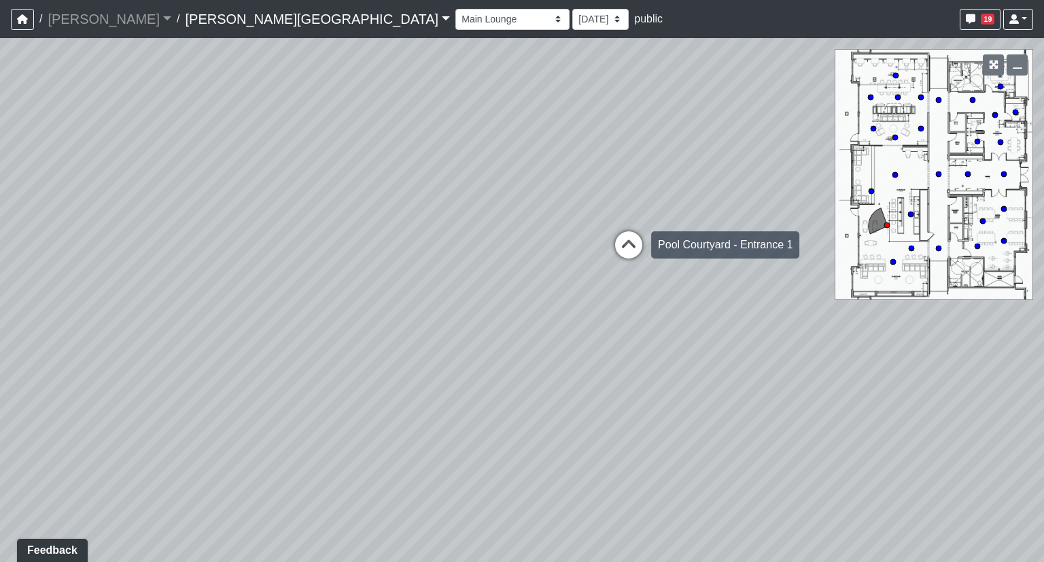
click at [628, 253] on icon at bounding box center [629, 251] width 41 height 41
select select "snYsRiuebWyaSHaMiqtDhW"
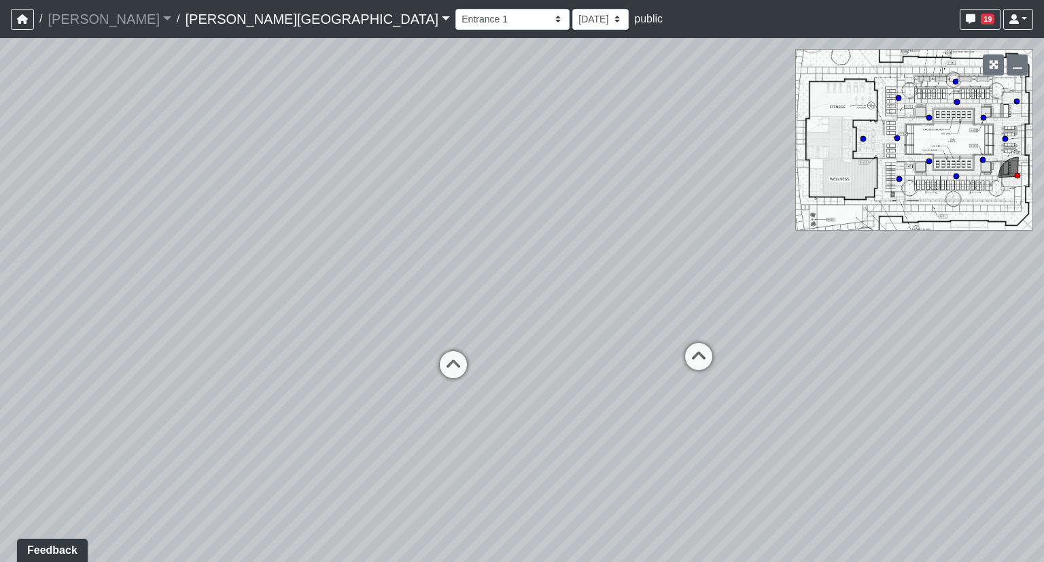
drag, startPoint x: 394, startPoint y: 313, endPoint x: 148, endPoint y: 370, distance: 253.2
click at [148, 370] on div "Loading... Hallway - Hallway 2 Loading... Entry Loading... Clubroom - Entrance …" at bounding box center [522, 300] width 1044 height 524
drag, startPoint x: 294, startPoint y: 362, endPoint x: 392, endPoint y: 380, distance: 98.8
click at [392, 380] on div "Loading... Hallway - Hallway 2 Loading... Entry Loading... Clubroom - Entrance …" at bounding box center [522, 300] width 1044 height 524
drag, startPoint x: 544, startPoint y: 312, endPoint x: 683, endPoint y: 343, distance: 142.8
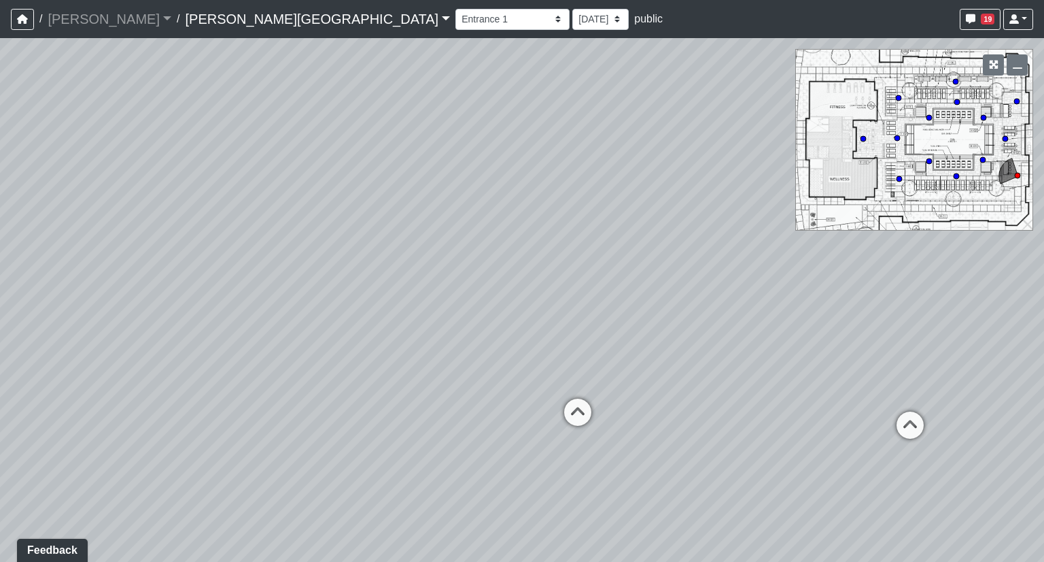
click at [683, 343] on div "Loading... Hallway - Hallway 2 Loading... Entry Loading... Clubroom - Entrance …" at bounding box center [522, 300] width 1044 height 524
drag, startPoint x: 377, startPoint y: 270, endPoint x: 873, endPoint y: 279, distance: 495.7
click at [873, 279] on div "Loading... Hallway - Hallway 2 Loading... Entry Loading... Clubroom - Entrance …" at bounding box center [522, 300] width 1044 height 524
drag, startPoint x: 747, startPoint y: 297, endPoint x: 486, endPoint y: 289, distance: 261.2
click at [486, 289] on div "Loading... Hallway - Hallway 2 Loading... Entry Loading... Clubroom - Entrance …" at bounding box center [522, 300] width 1044 height 524
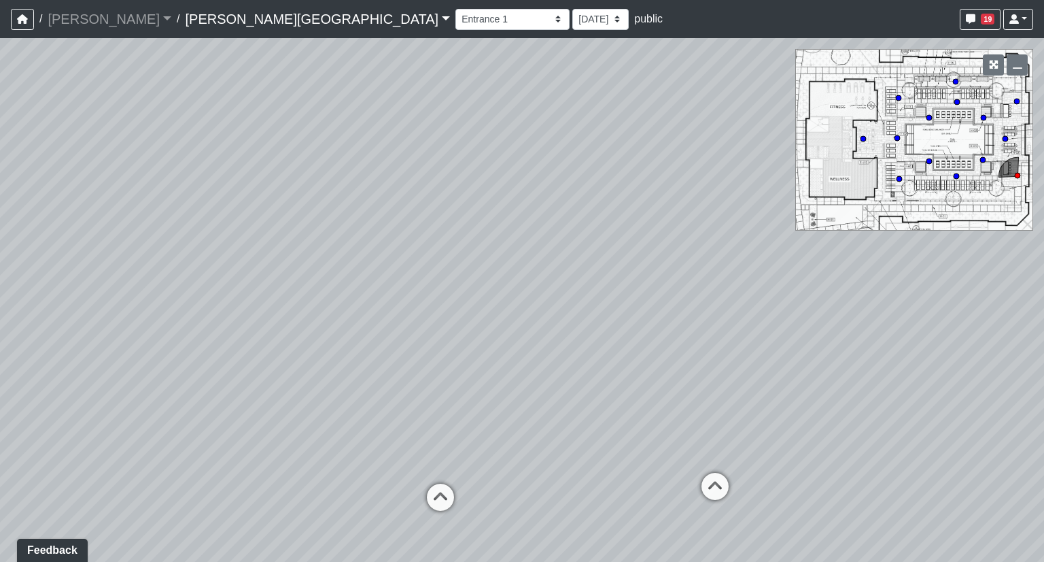
drag, startPoint x: 855, startPoint y: 302, endPoint x: 429, endPoint y: 381, distance: 433.0
click at [429, 381] on div "Loading... Hallway - Hallway 2 Loading... Entry Loading... Clubroom - Entrance …" at bounding box center [522, 300] width 1044 height 524
drag, startPoint x: 766, startPoint y: 362, endPoint x: 254, endPoint y: 309, distance: 514.7
click at [254, 309] on div "Loading... Hallway - Hallway 2 Loading... Entry Loading... Clubroom - Entrance …" at bounding box center [522, 300] width 1044 height 524
drag, startPoint x: 713, startPoint y: 282, endPoint x: 322, endPoint y: 323, distance: 392.4
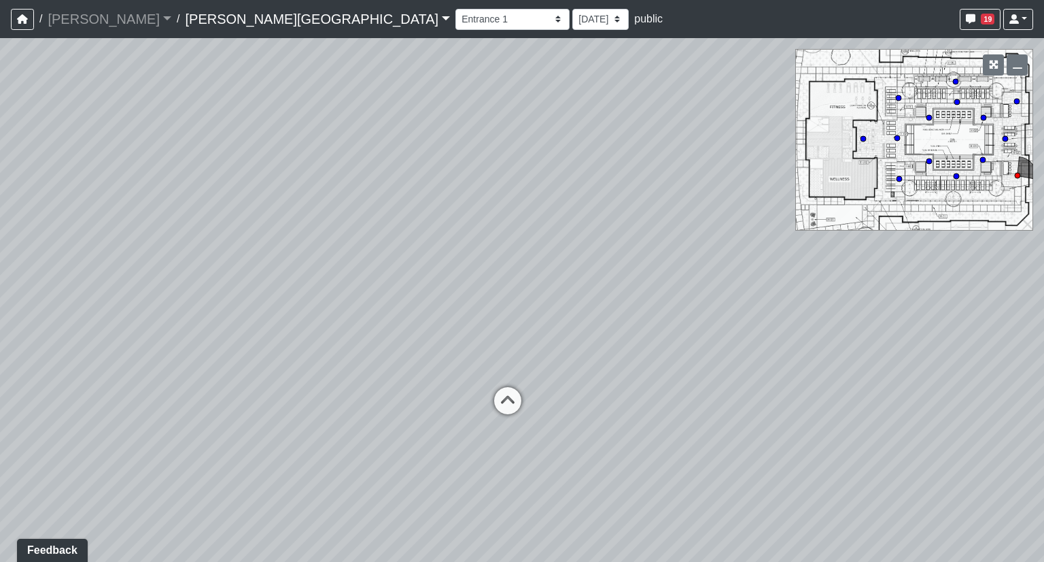
click at [322, 323] on div "Loading... Hallway - Hallway 2 Loading... Entry Loading... Clubroom - Entrance …" at bounding box center [522, 300] width 1044 height 524
drag, startPoint x: 693, startPoint y: 297, endPoint x: 948, endPoint y: 287, distance: 254.5
click at [948, 287] on div "Loading... Hallway - Hallway 2 Loading... Entry Loading... Clubroom - Entrance …" at bounding box center [522, 300] width 1044 height 524
drag, startPoint x: 505, startPoint y: 329, endPoint x: 1018, endPoint y: 303, distance: 513.3
click at [1018, 303] on div "Loading... Hallway - Hallway 2 Loading... Entry Loading... Clubroom - Entrance …" at bounding box center [522, 300] width 1044 height 524
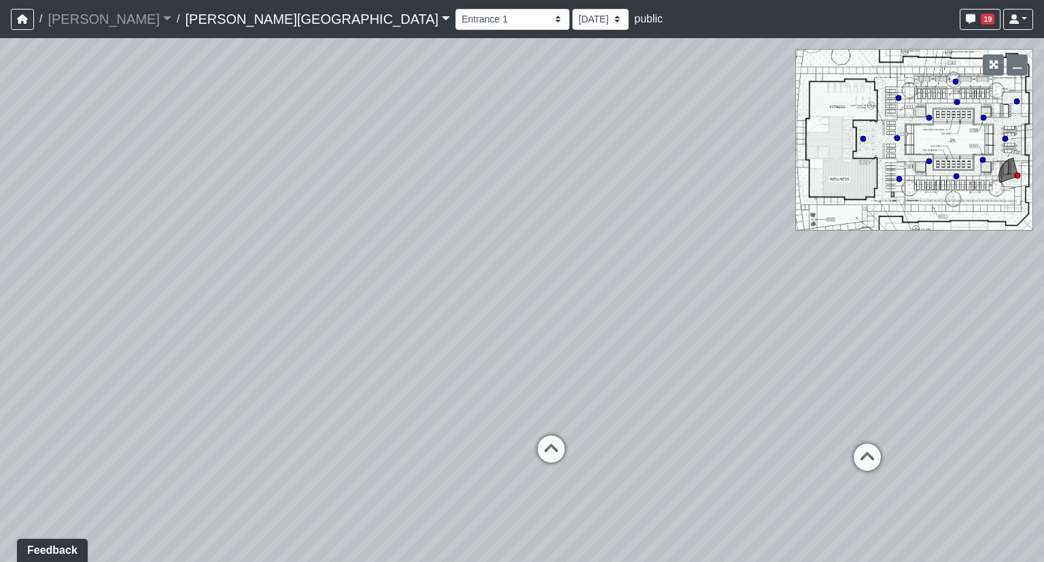
drag, startPoint x: 576, startPoint y: 339, endPoint x: 873, endPoint y: 344, distance: 297.2
click at [873, 344] on div "Loading... Hallway - Hallway 2 Loading... Entry Loading... Clubroom - Entrance …" at bounding box center [522, 300] width 1044 height 524
drag, startPoint x: 689, startPoint y: 378, endPoint x: 628, endPoint y: 405, distance: 66.1
click at [628, 405] on div "Loading... Hallway - Hallway 2 Loading... Entry Loading... Clubroom - Entrance …" at bounding box center [522, 300] width 1044 height 524
click at [970, 327] on div "Loading... Hallway - Hallway 2 Loading... Entry Loading... Clubroom - Entrance …" at bounding box center [522, 300] width 1044 height 524
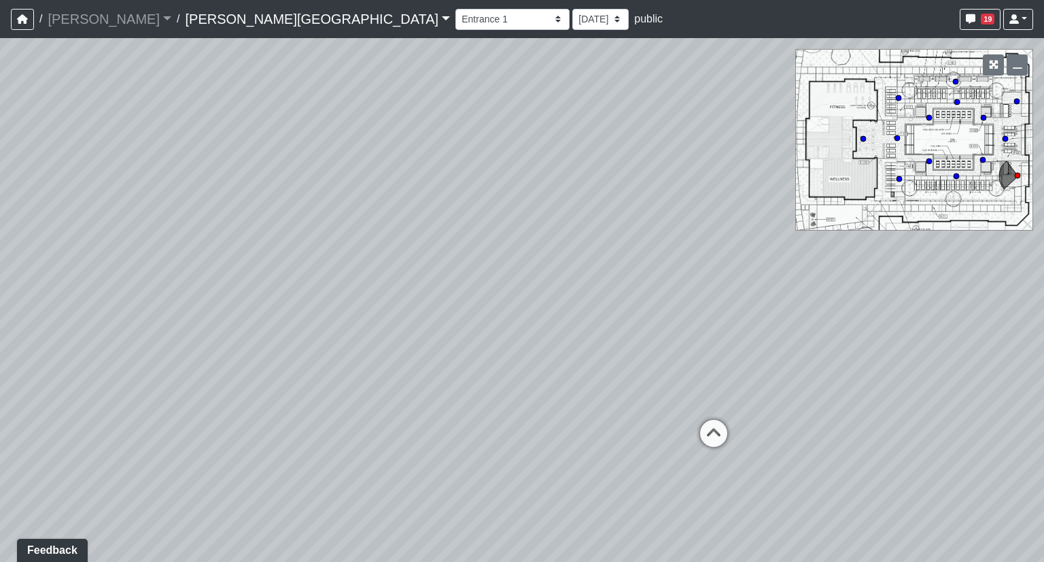
drag, startPoint x: 298, startPoint y: 360, endPoint x: 560, endPoint y: 305, distance: 268.0
click at [560, 305] on div "Loading... Hallway - Hallway 2 Loading... Entry Loading... Clubroom - Entrance …" at bounding box center [522, 300] width 1044 height 524
